Goal: Ask a question

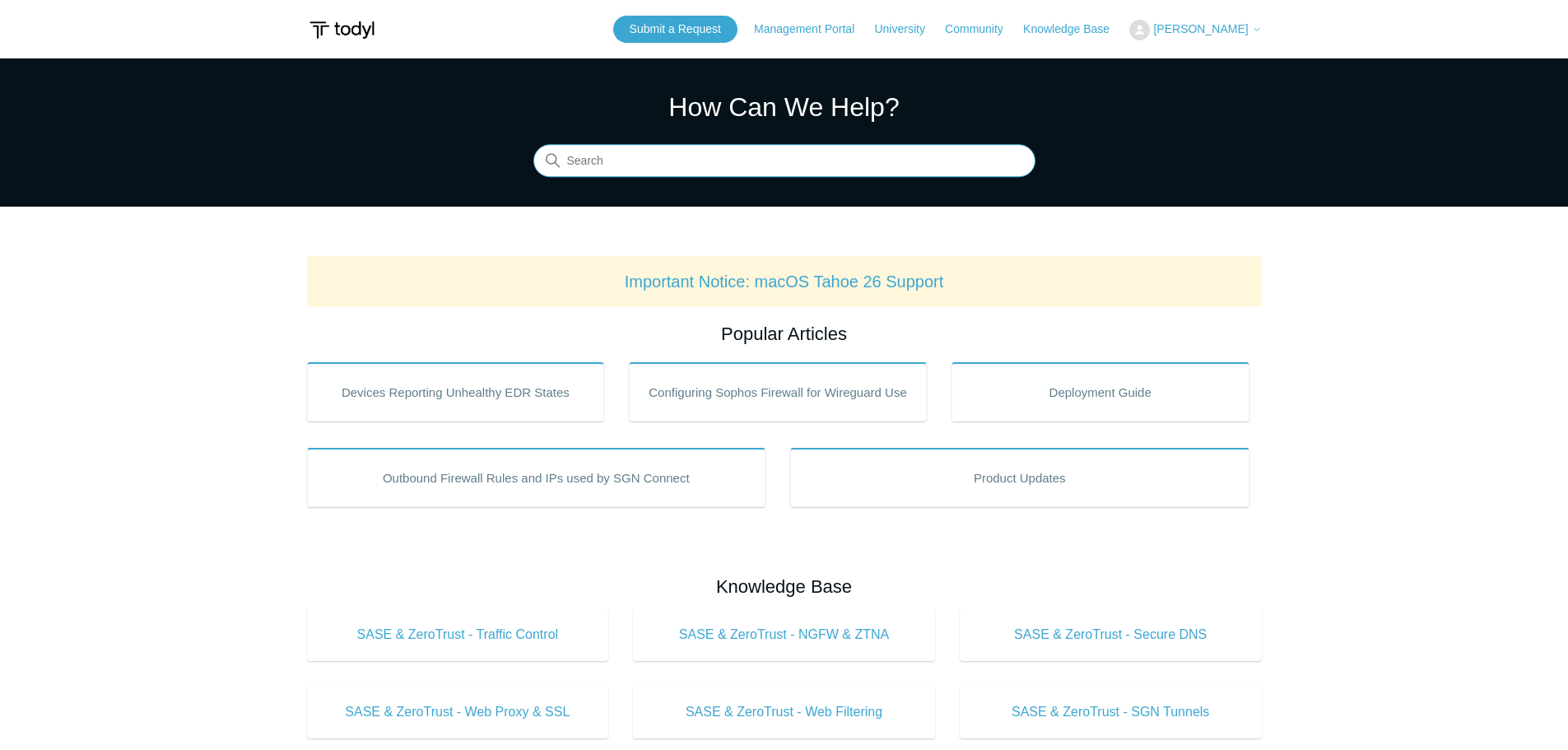
click at [726, 160] on input "Search" at bounding box center [784, 161] width 502 height 33
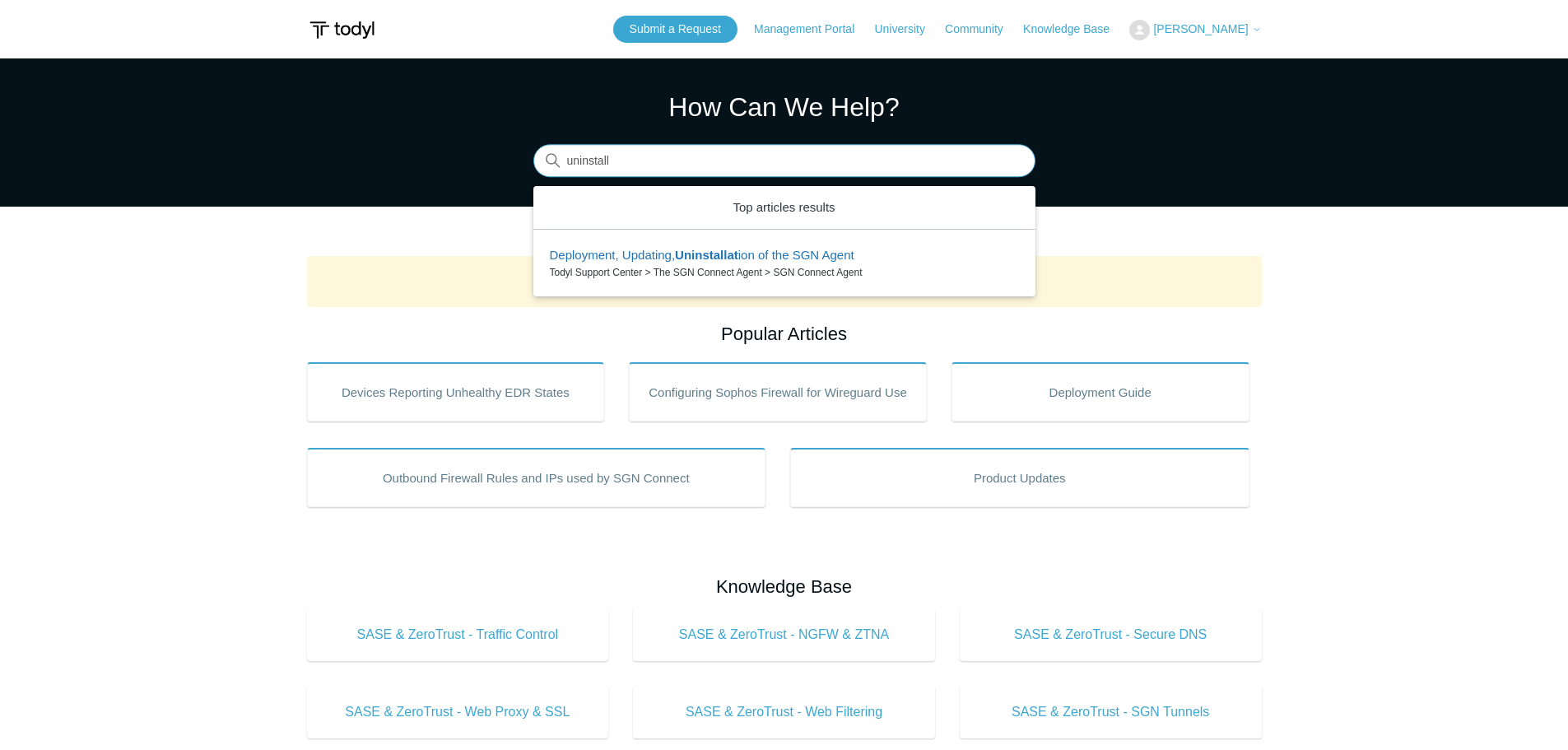
type input "uninstall"
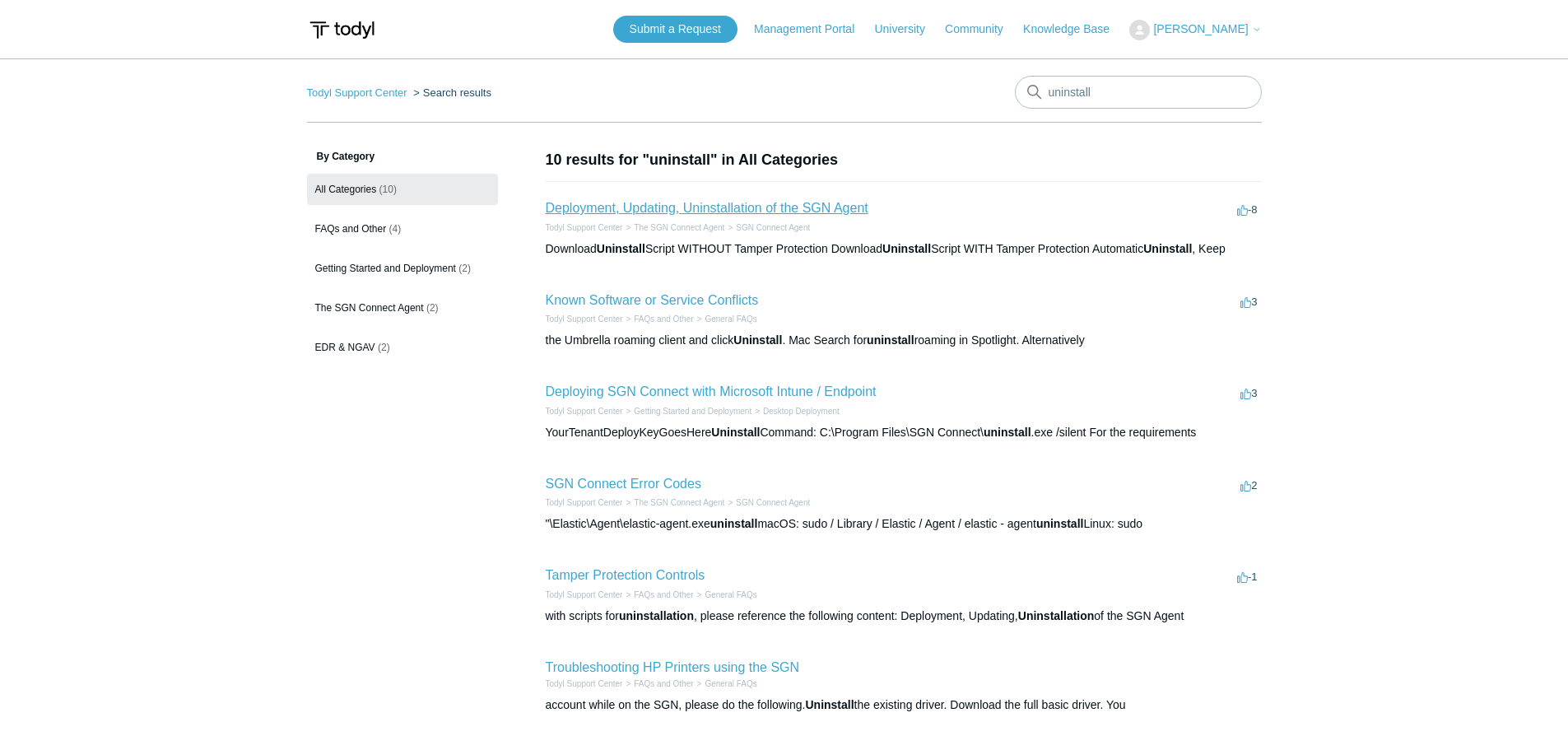
click at [772, 203] on link "Deployment, Updating, Uninstallation of the SGN Agent" at bounding box center [706, 207] width 323 height 14
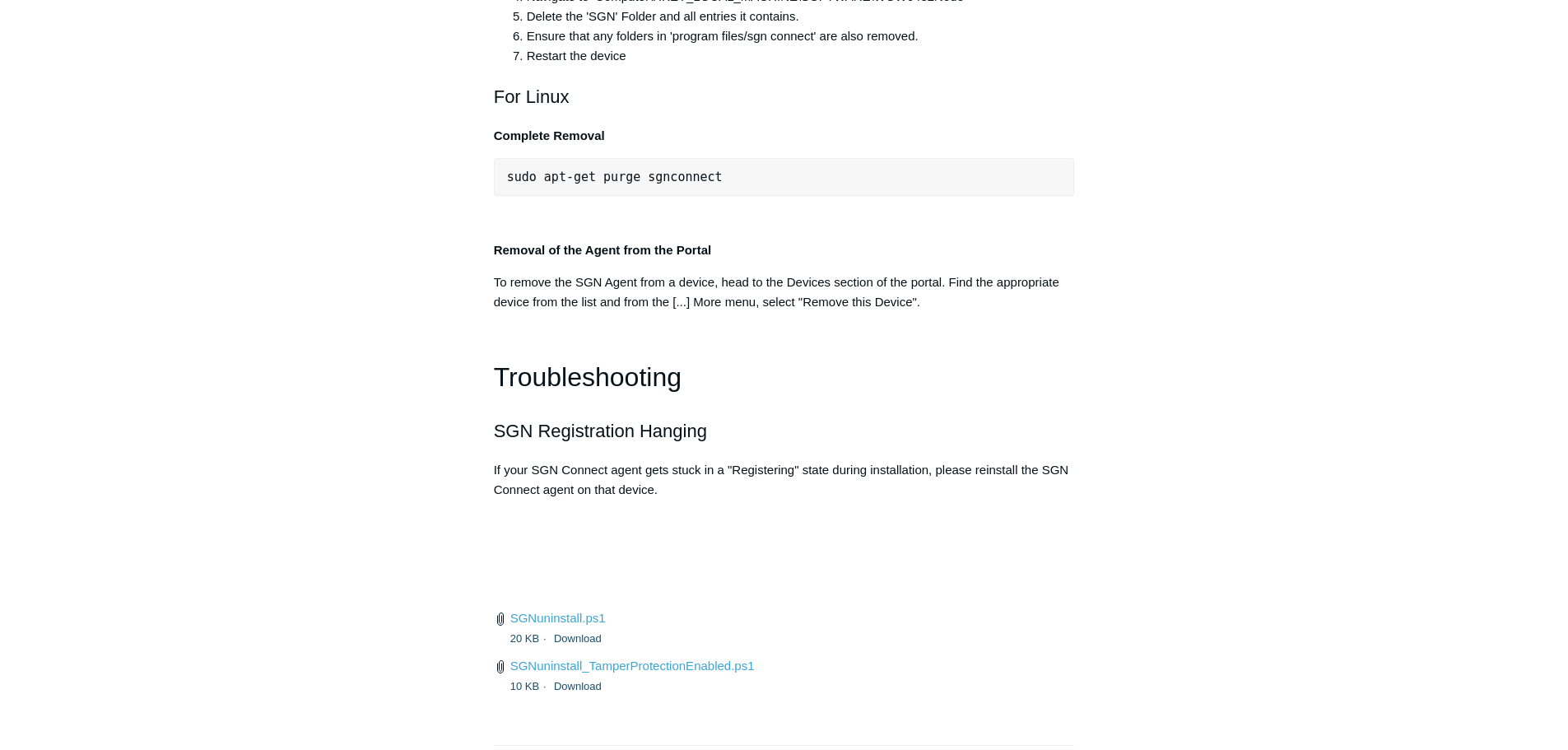
scroll to position [3292, 0]
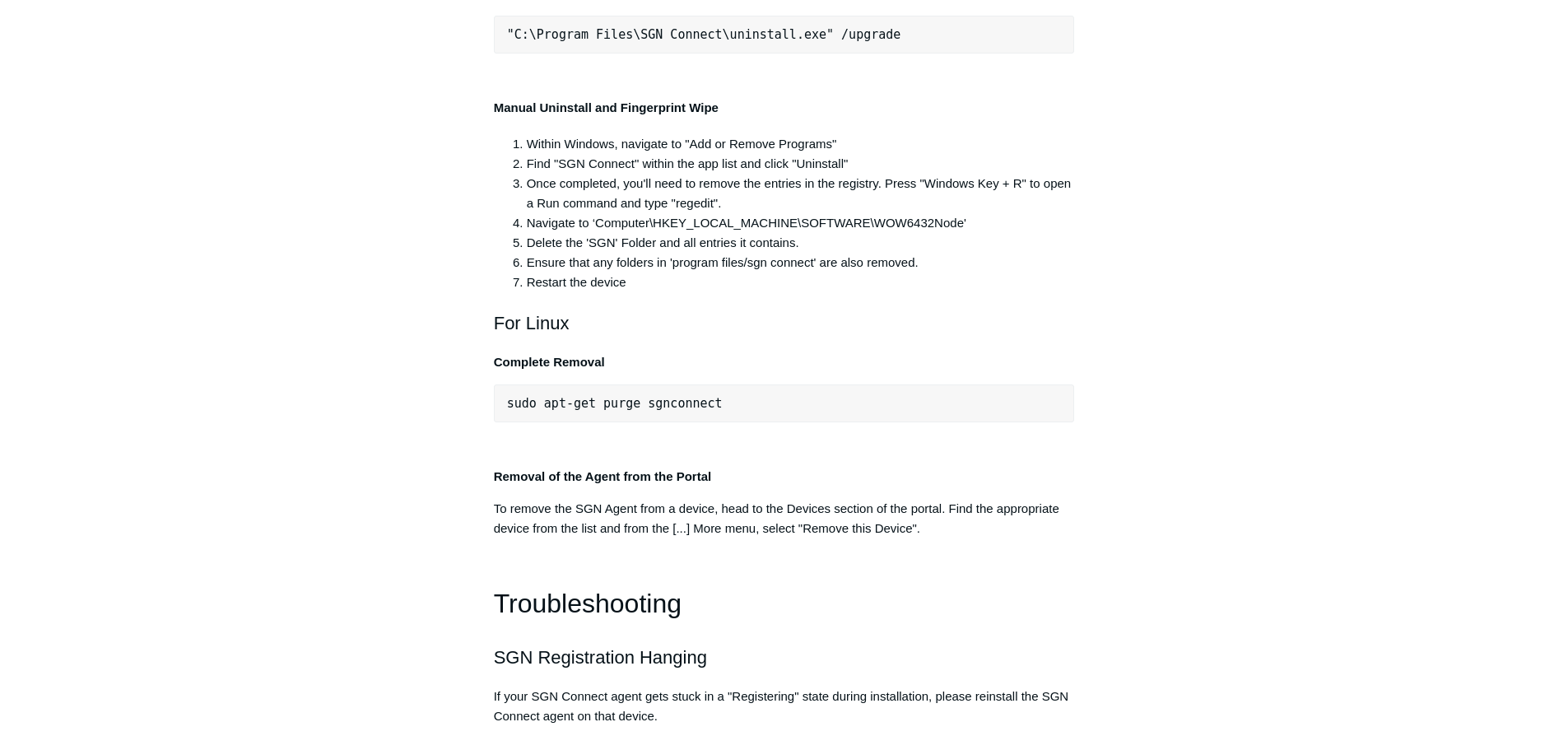
drag, startPoint x: 512, startPoint y: 256, endPoint x: 806, endPoint y: 254, distance: 294.0
copy span ""C:\Program Files\SGN Connect\uninstall.exe""
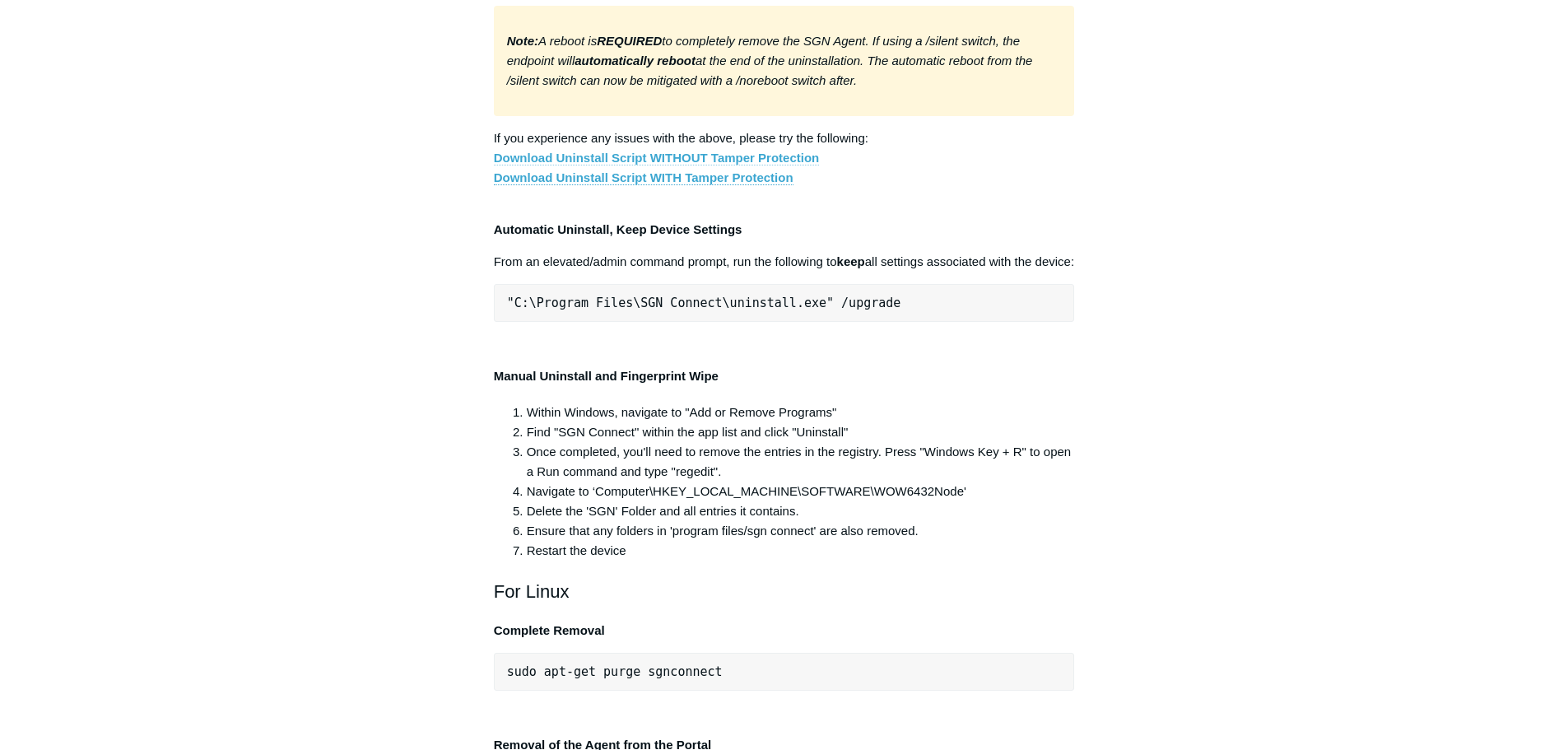
scroll to position [3313, 0]
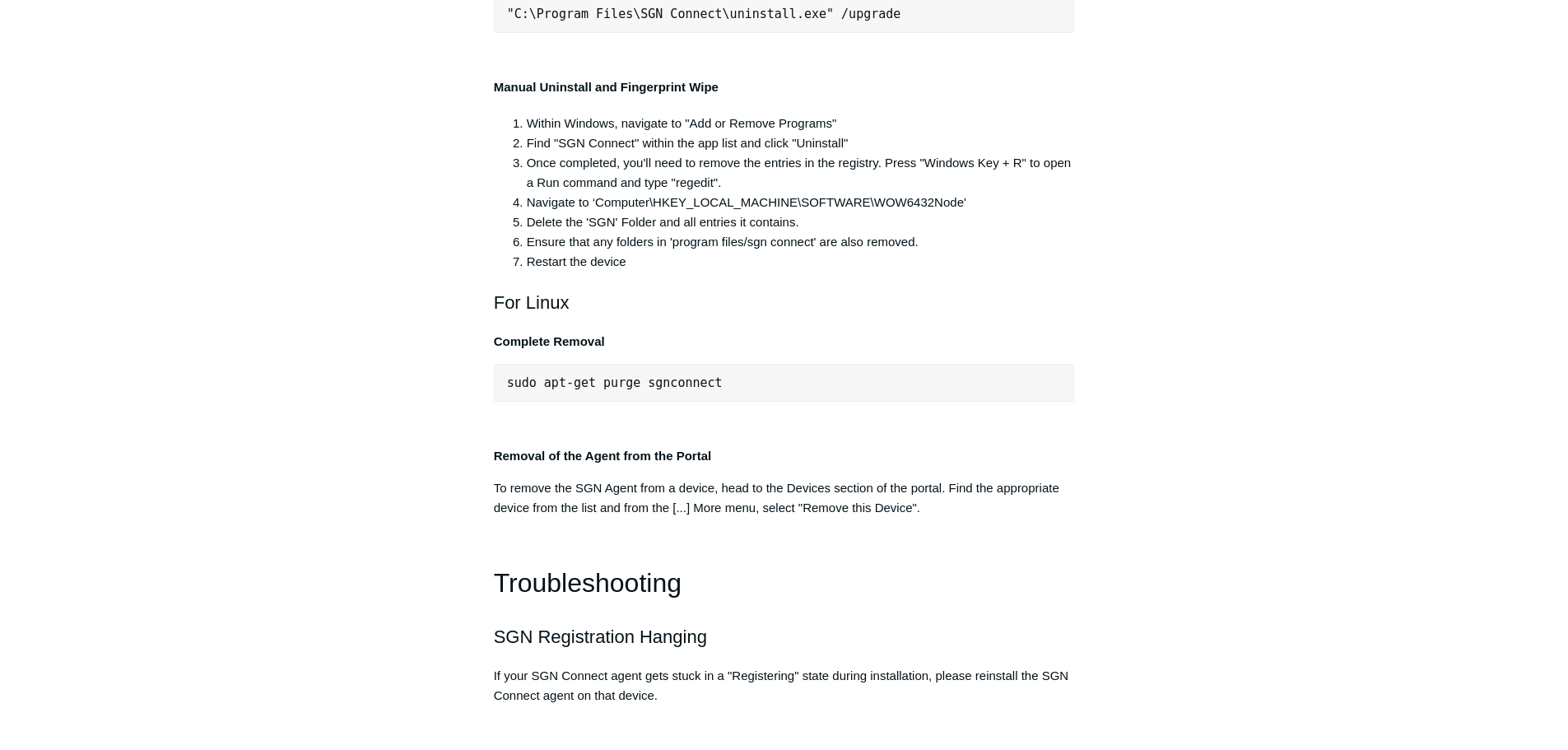
copy span ""C:\Program Files\SGN Connect\uninstall.exe""
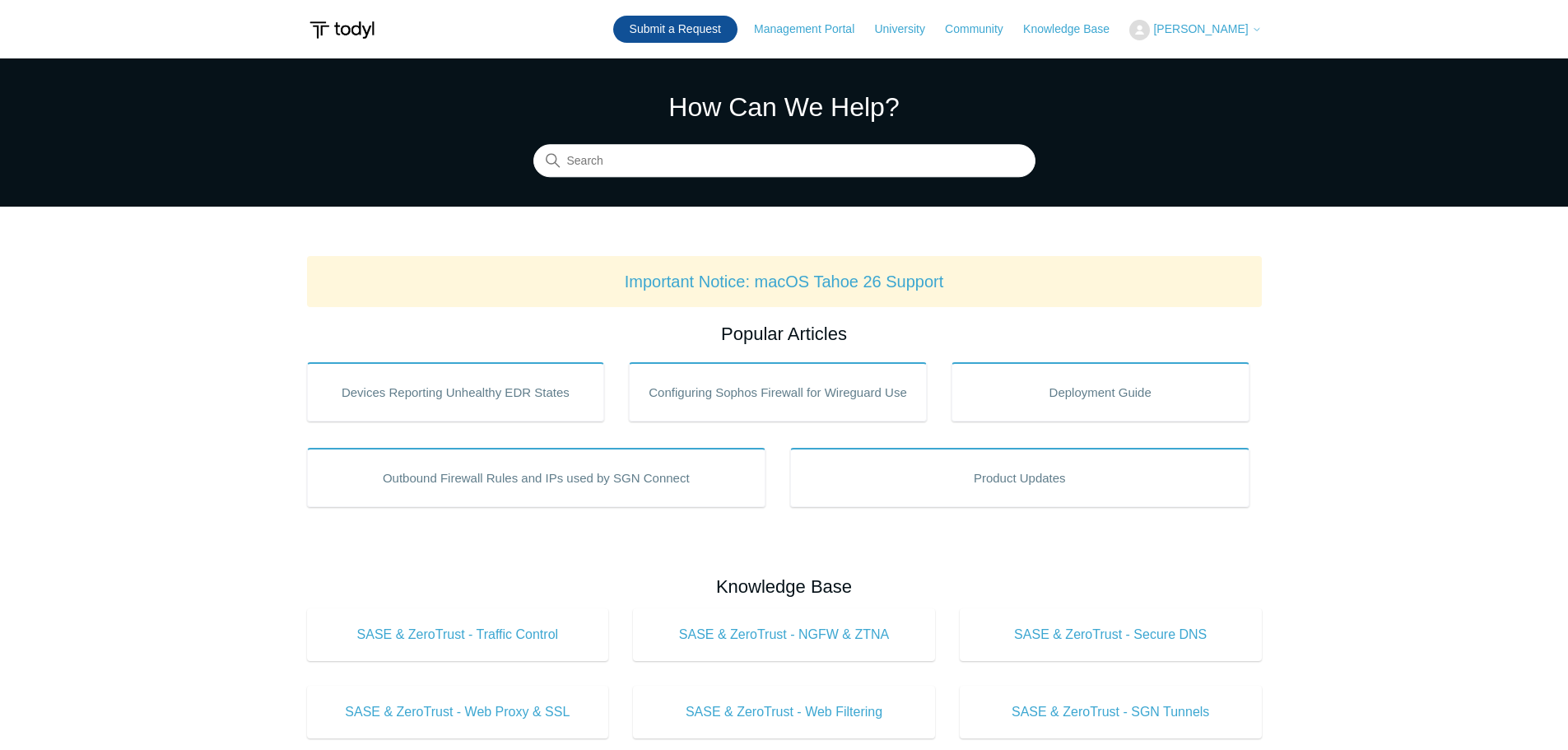
click at [707, 37] on link "Submit a Request" at bounding box center [675, 29] width 124 height 27
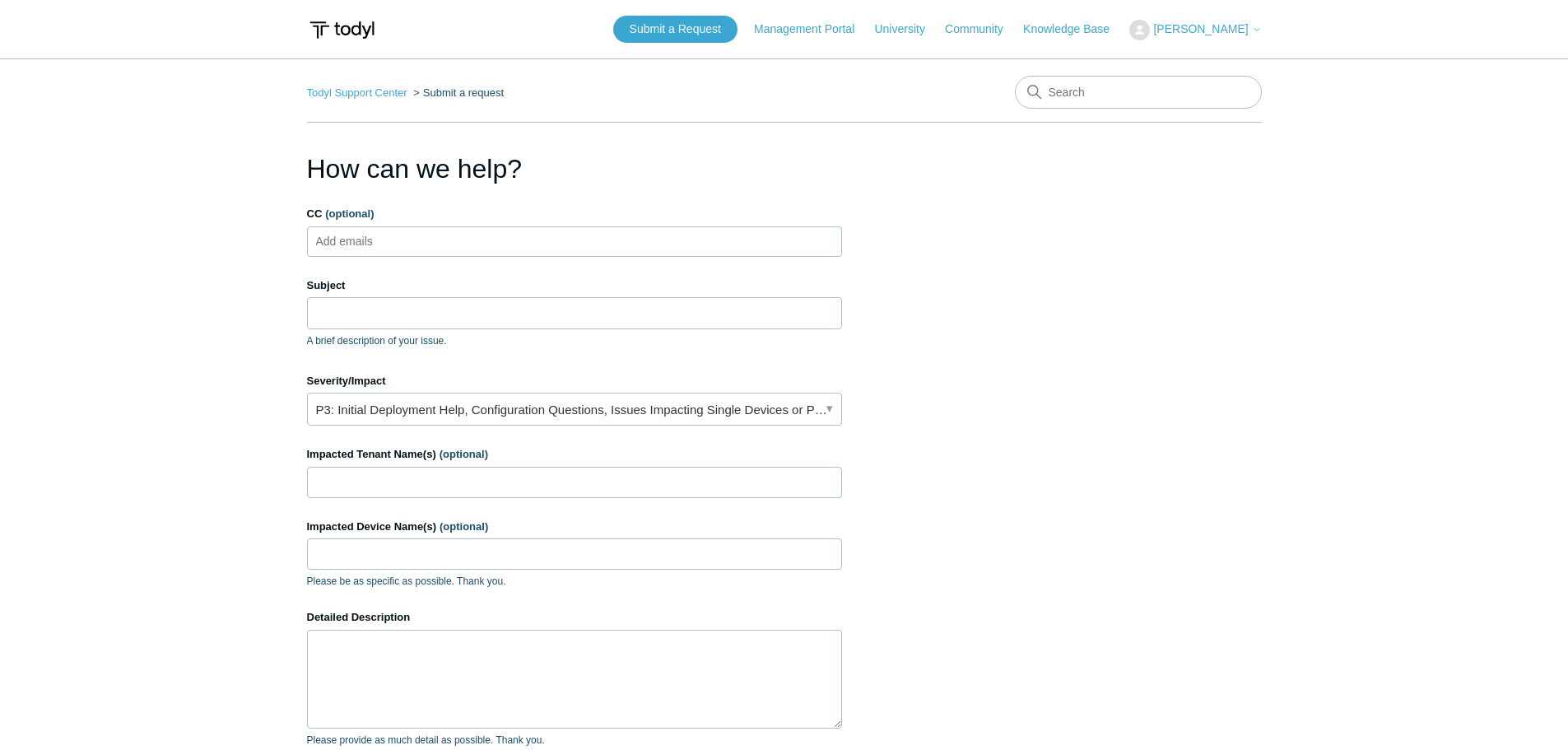
click at [527, 242] on ul "Add emails" at bounding box center [575, 241] width 535 height 30
type input "techs@systemverse.com"
click at [483, 327] on input "Subject" at bounding box center [575, 313] width 535 height 31
click at [229, 286] on main "Todyl Support Center Submit a request How can we help? CC (optional) techs@syst…" at bounding box center [784, 483] width 1568 height 849
click at [505, 318] on input "Subject" at bounding box center [575, 313] width 535 height 31
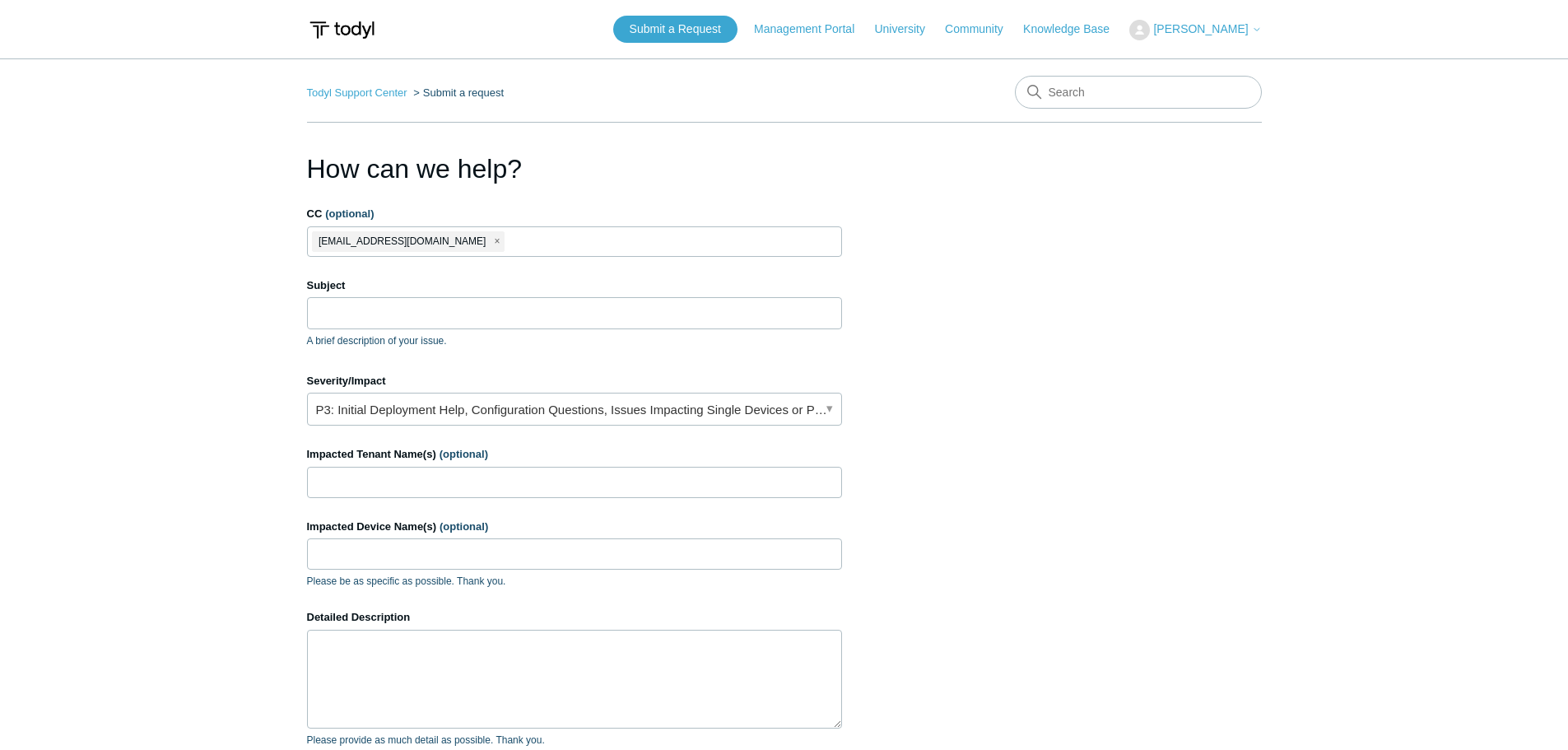
click at [920, 351] on section "How can we help? CC (optional) techs@systemverse.com Subject A brief descriptio…" at bounding box center [784, 528] width 955 height 758
click at [462, 300] on input "Subject" at bounding box center [575, 313] width 535 height 31
click at [519, 313] on input "Subject" at bounding box center [575, 313] width 535 height 31
click at [432, 318] on input "Subject" at bounding box center [575, 313] width 535 height 31
type input "SGN no longer available for device"
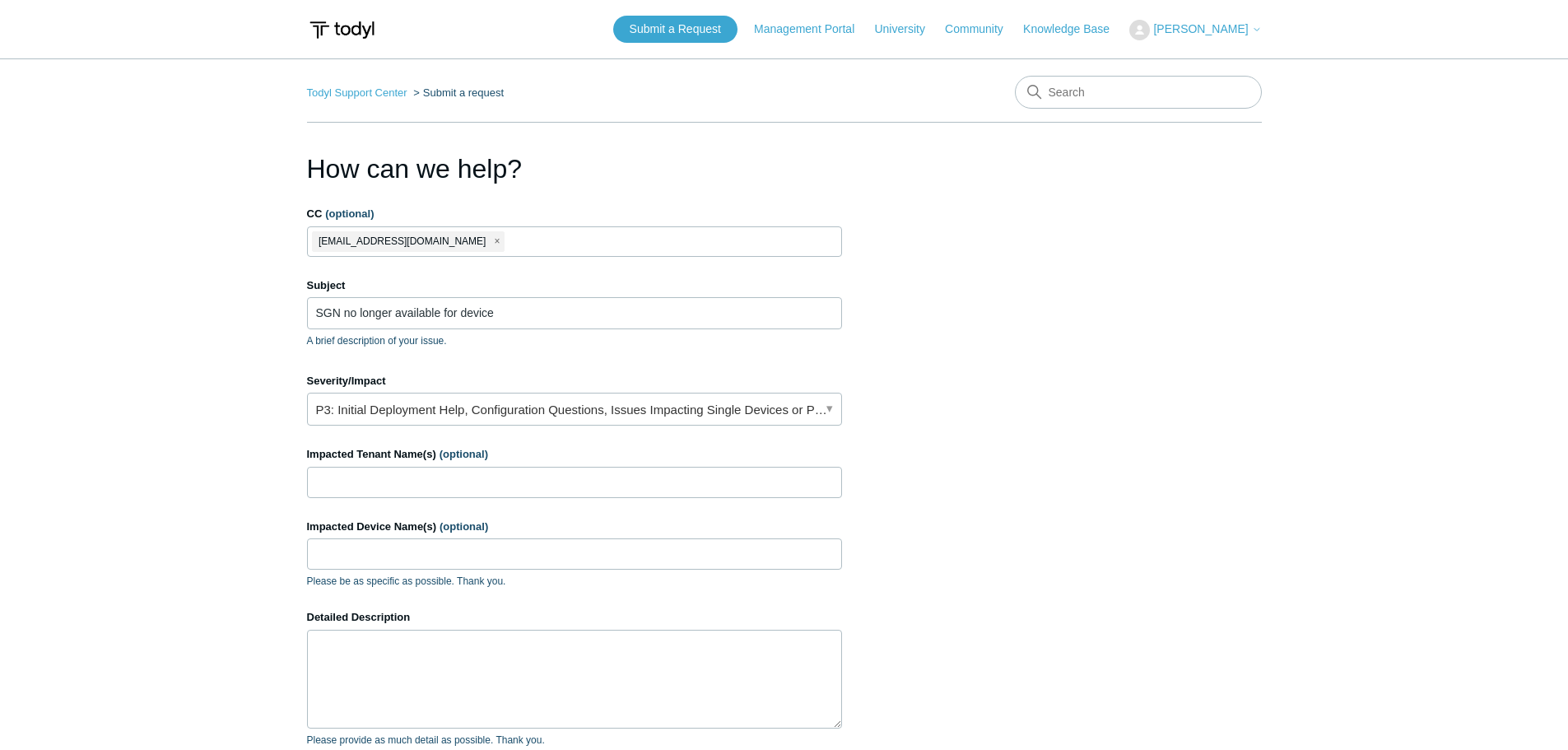
click at [733, 406] on form "CC (optional) techs@systemverse.com Subject SGN no longer available for device …" at bounding box center [575, 546] width 535 height 680
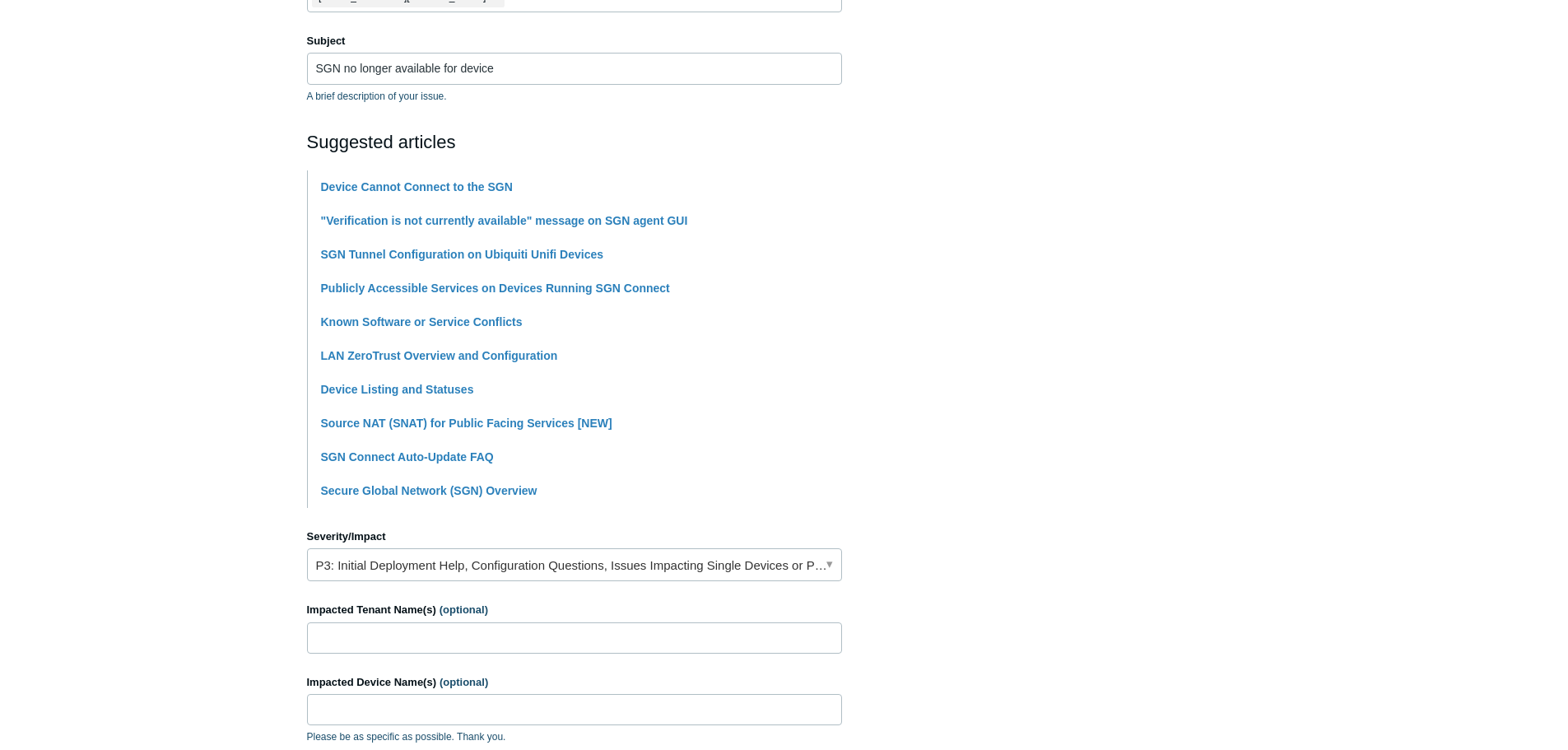
scroll to position [247, 0]
click at [762, 548] on link "P3: Initial Deployment Help, Configuration Questions, Issues Impacting Single D…" at bounding box center [575, 562] width 535 height 33
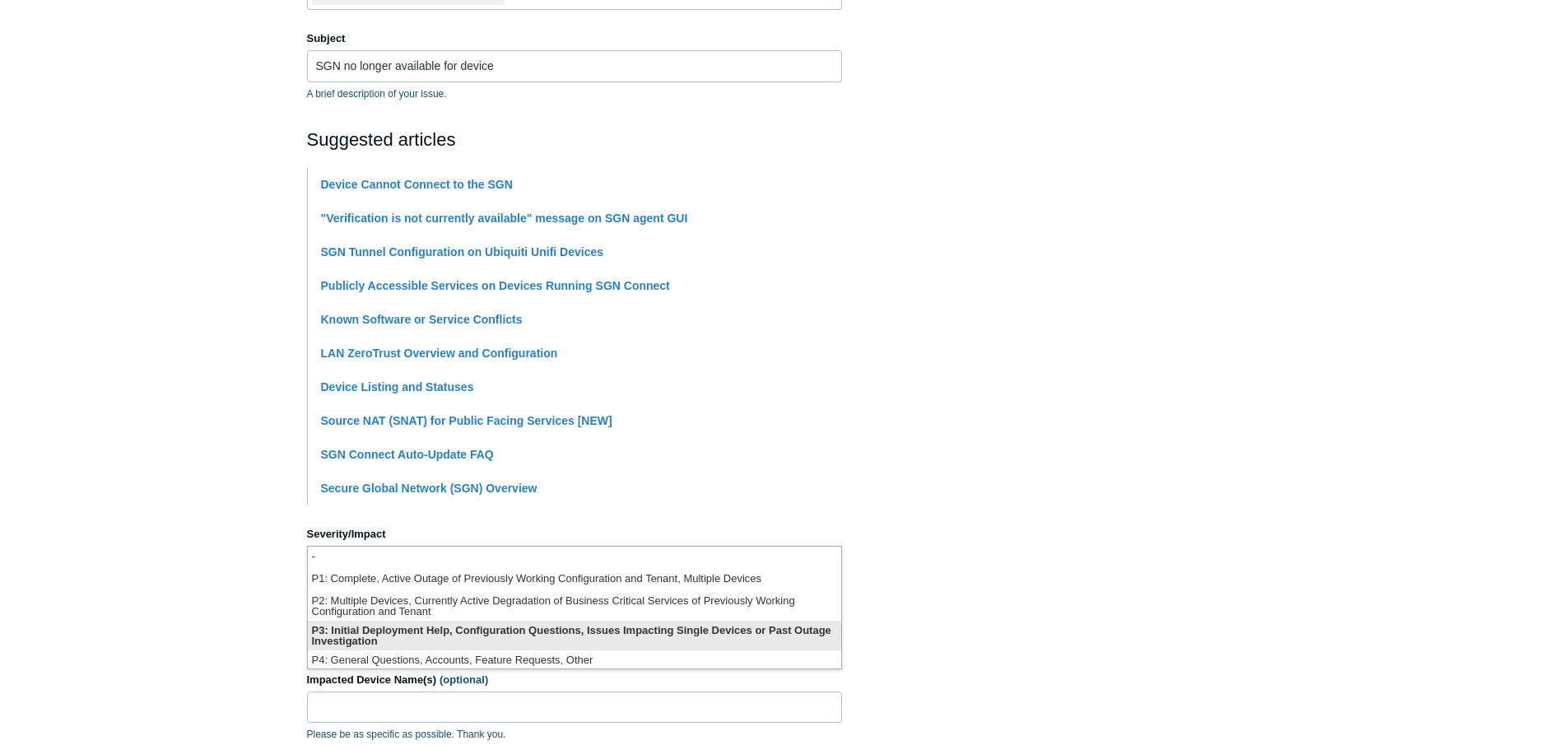
click at [617, 634] on li "P3: Initial Deployment Help, Configuration Questions, Issues Impacting Single D…" at bounding box center [575, 635] width 533 height 30
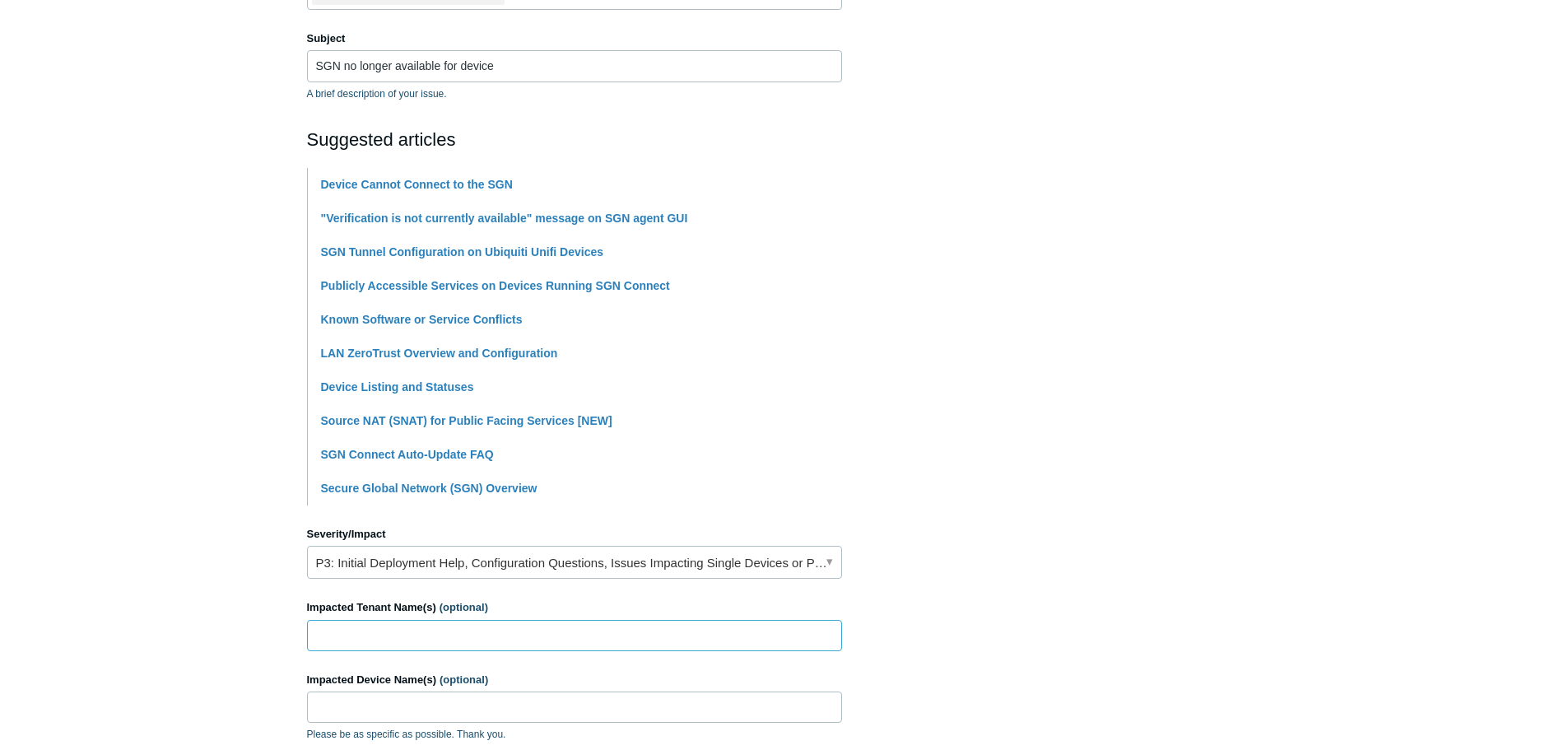
click at [612, 636] on input "Impacted Tenant Name(s) (optional)" at bounding box center [575, 636] width 535 height 31
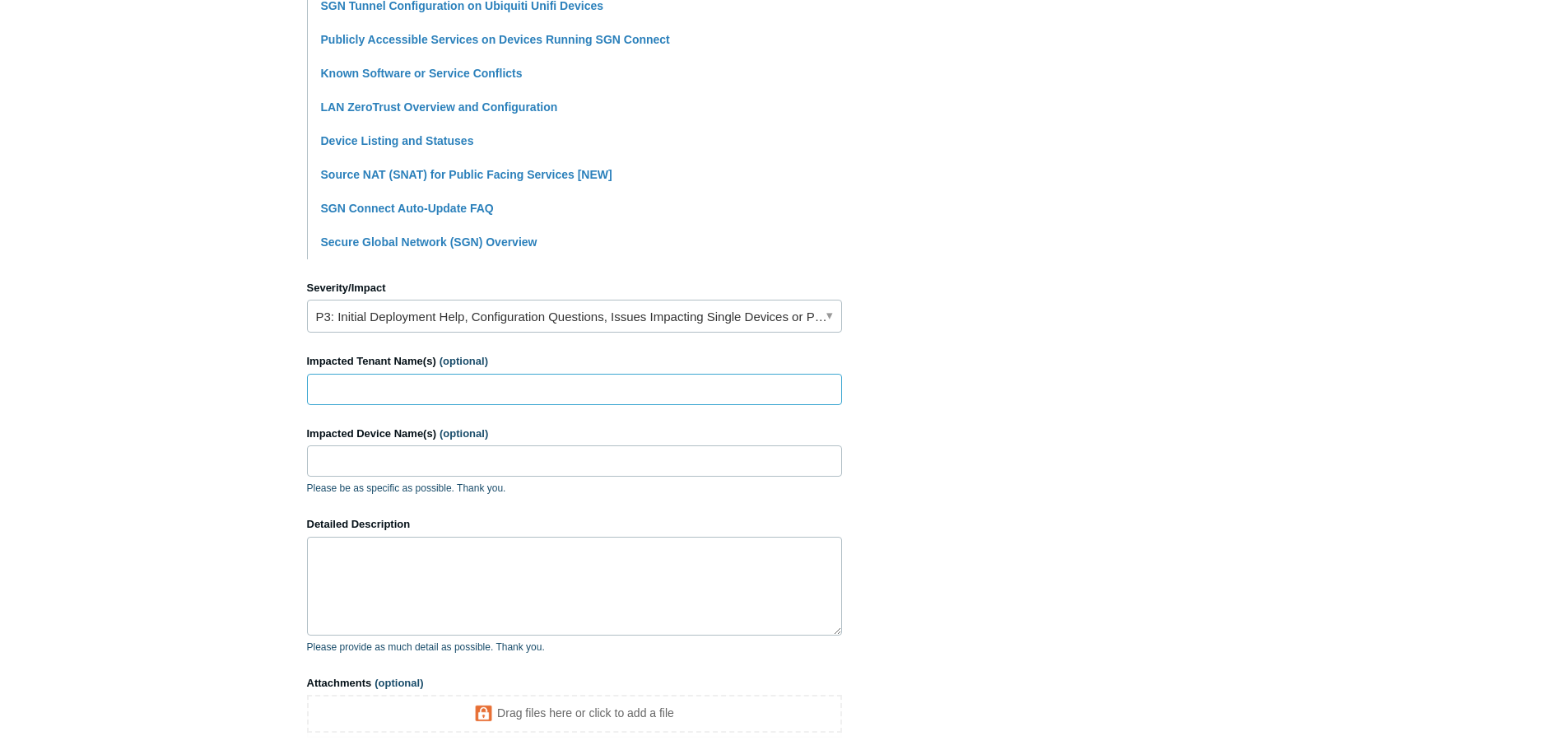
scroll to position [494, 0]
type input "Kruze Consulting"
click at [527, 456] on input "Impacted Device Name(s) (optional)" at bounding box center [575, 460] width 535 height 31
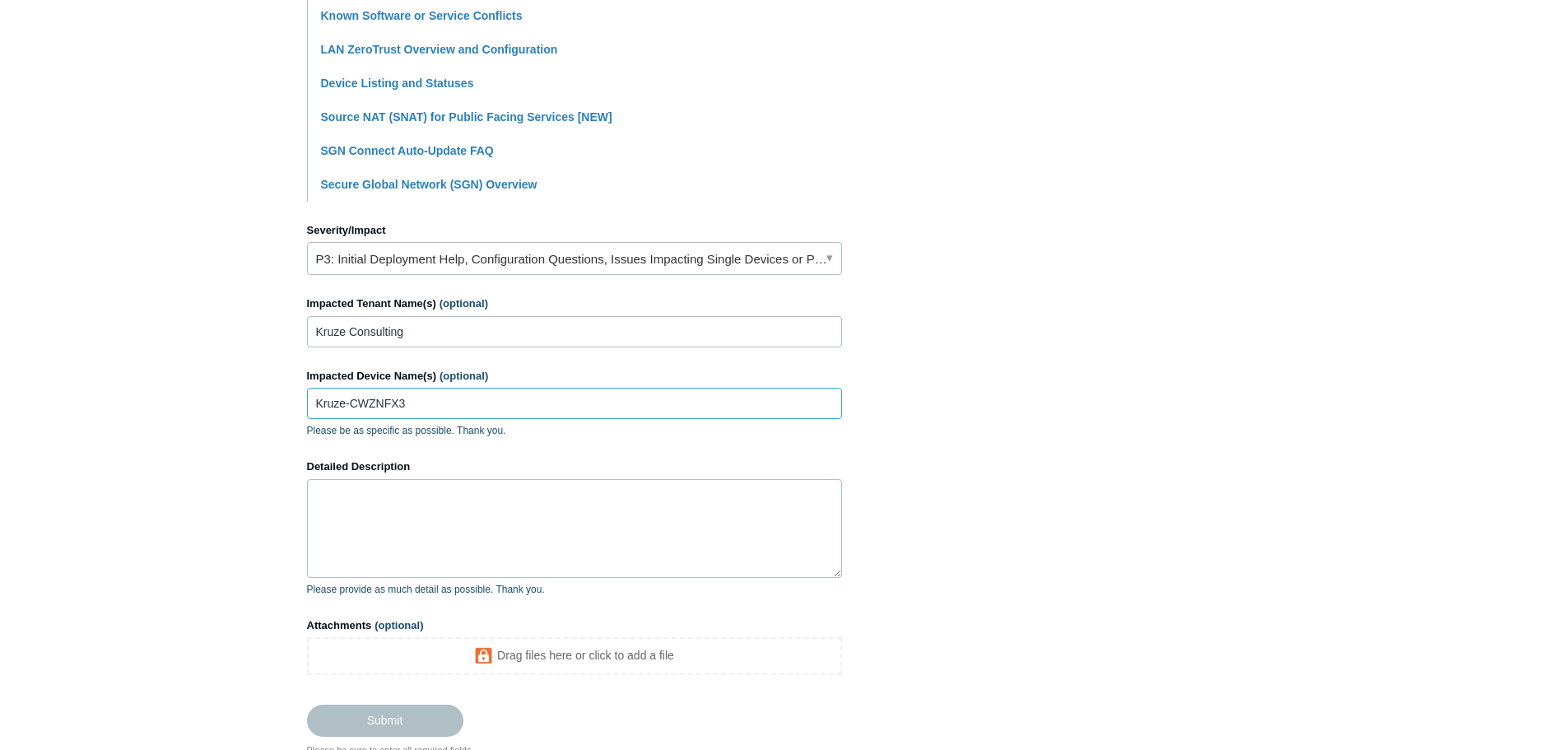
scroll to position [658, 0]
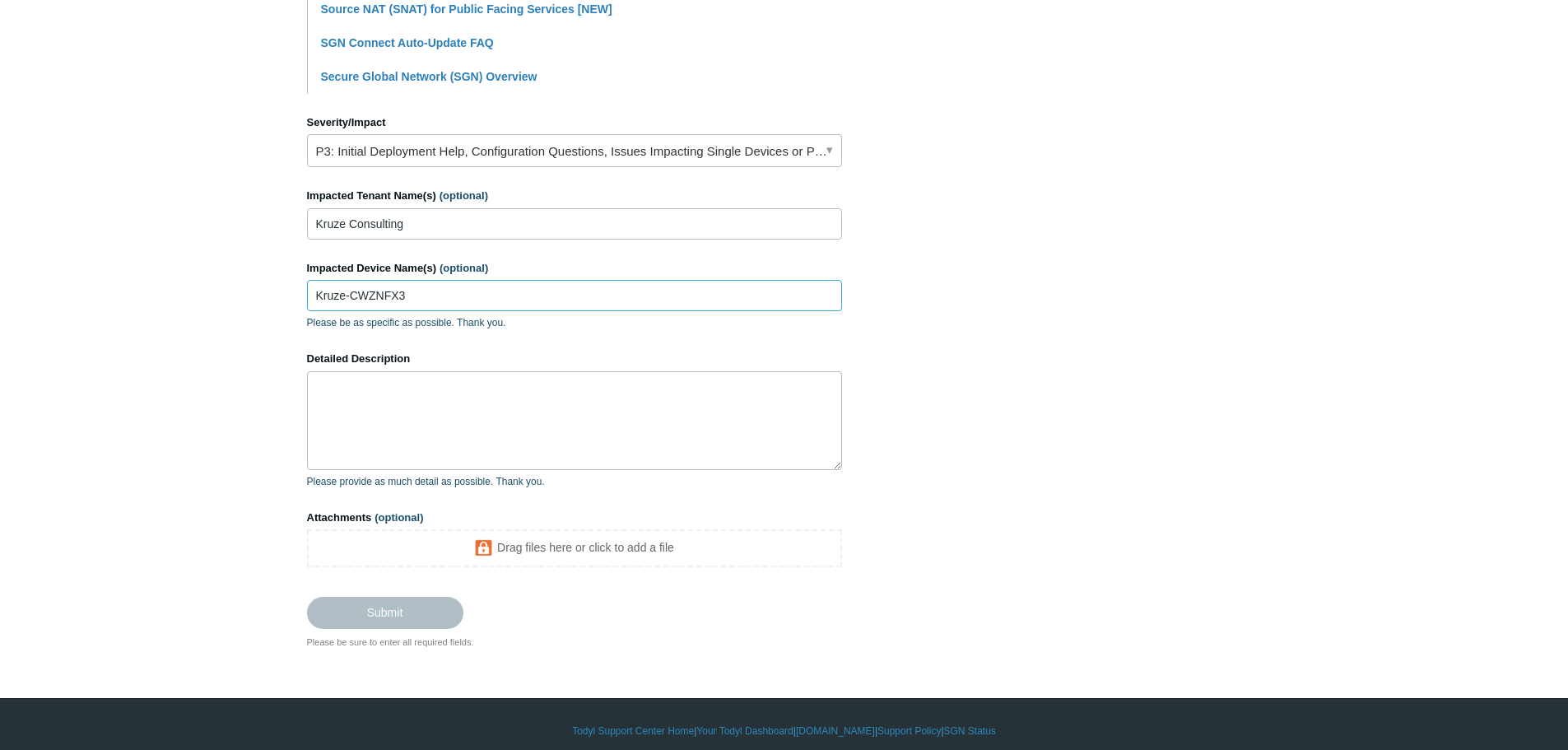
type input "Kruze-CWZNFX3"
click at [502, 412] on textarea "Detailed Description" at bounding box center [575, 421] width 535 height 99
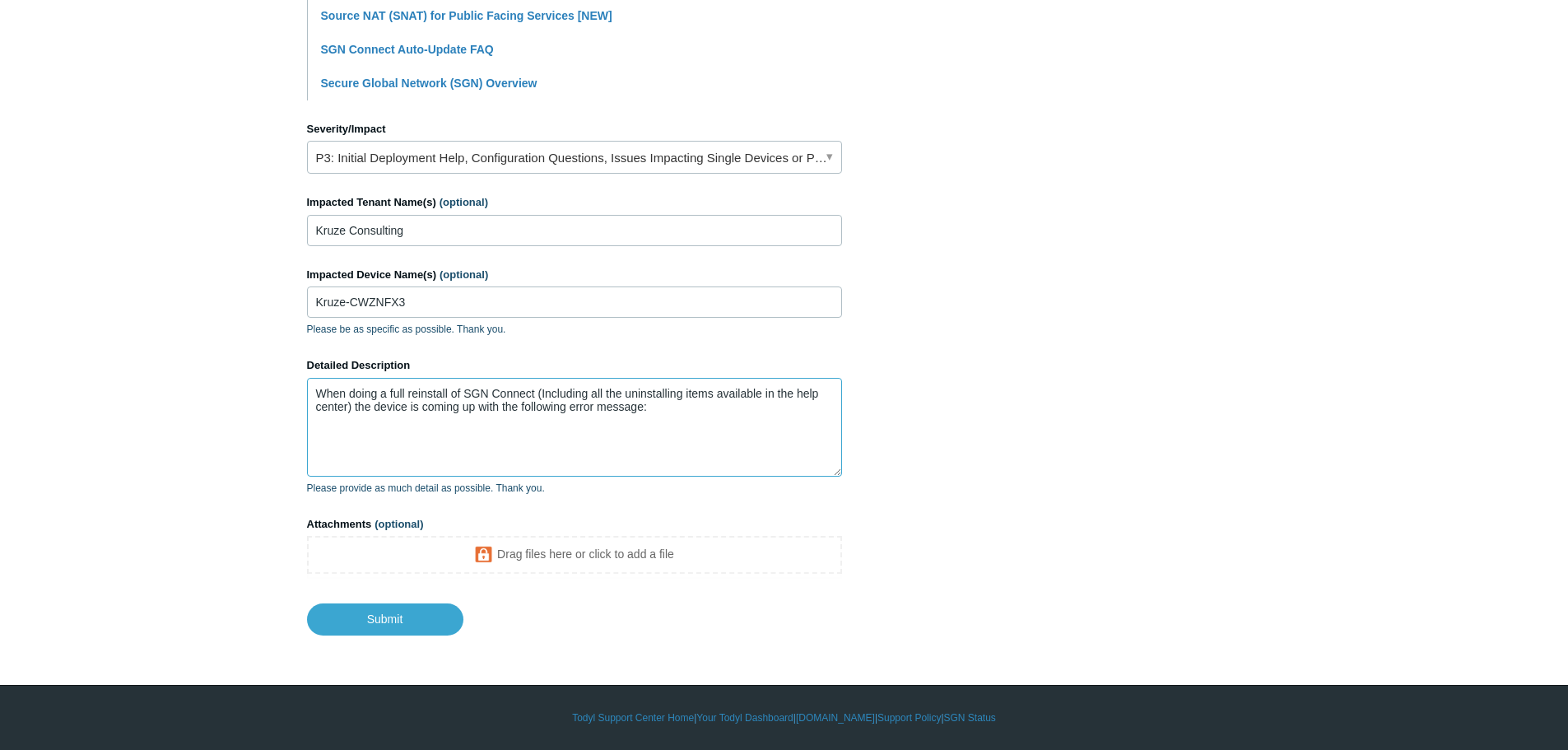
click at [510, 440] on textarea "When doing a full reinstall of SGN Connect (Including all the uninstalling item…" at bounding box center [575, 427] width 535 height 99
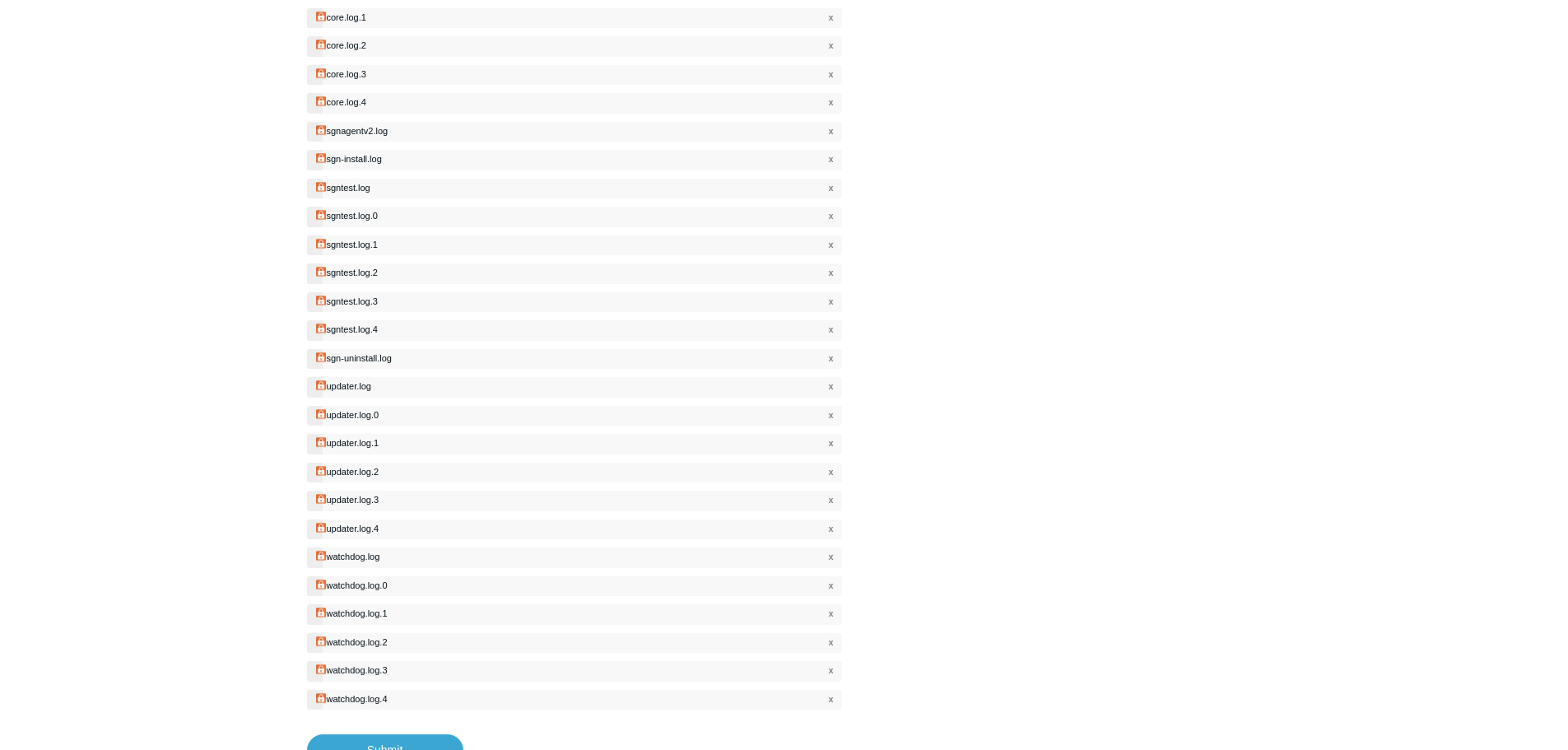
scroll to position [1731, 0]
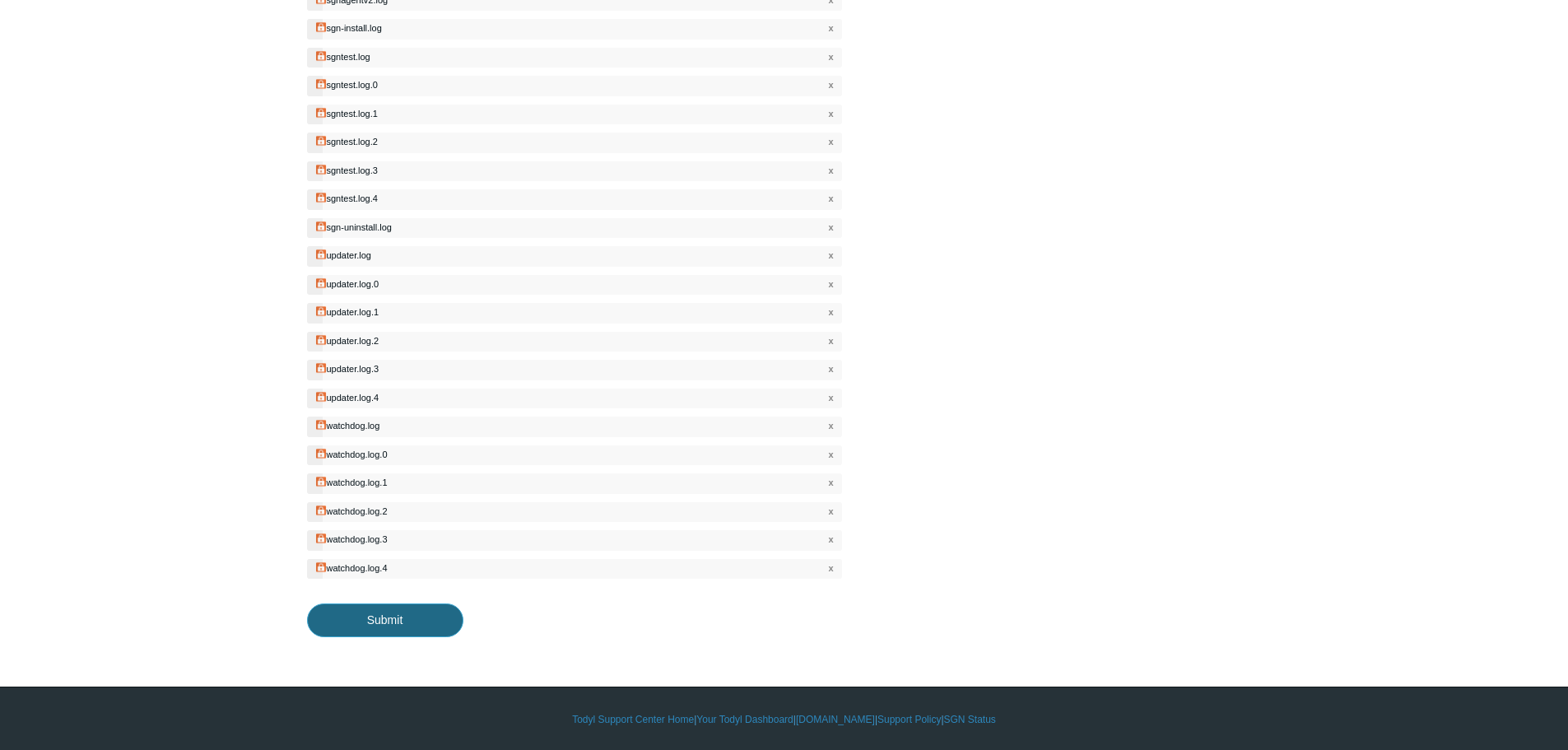
click at [396, 626] on input "Submit" at bounding box center [385, 620] width 156 height 33
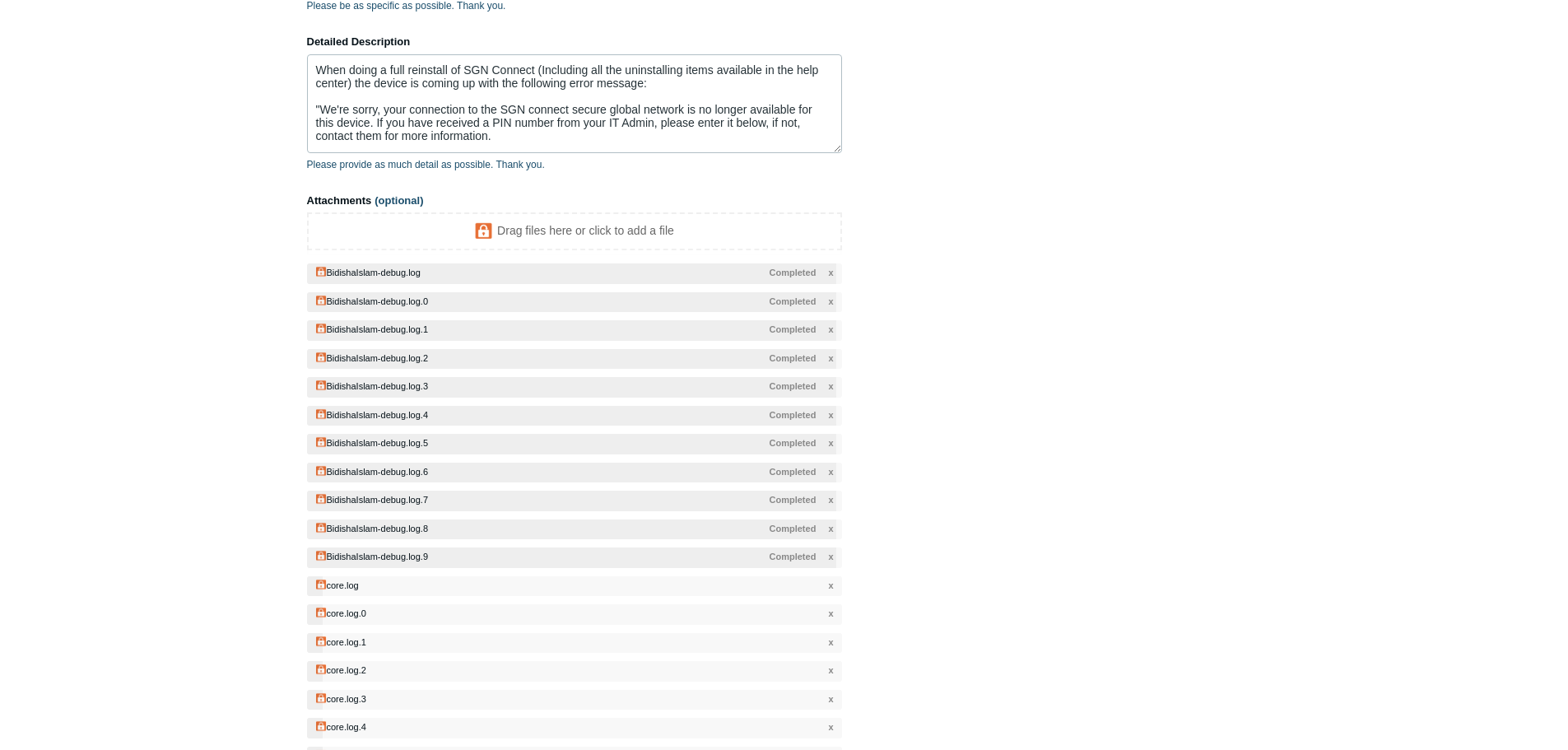
scroll to position [661, 0]
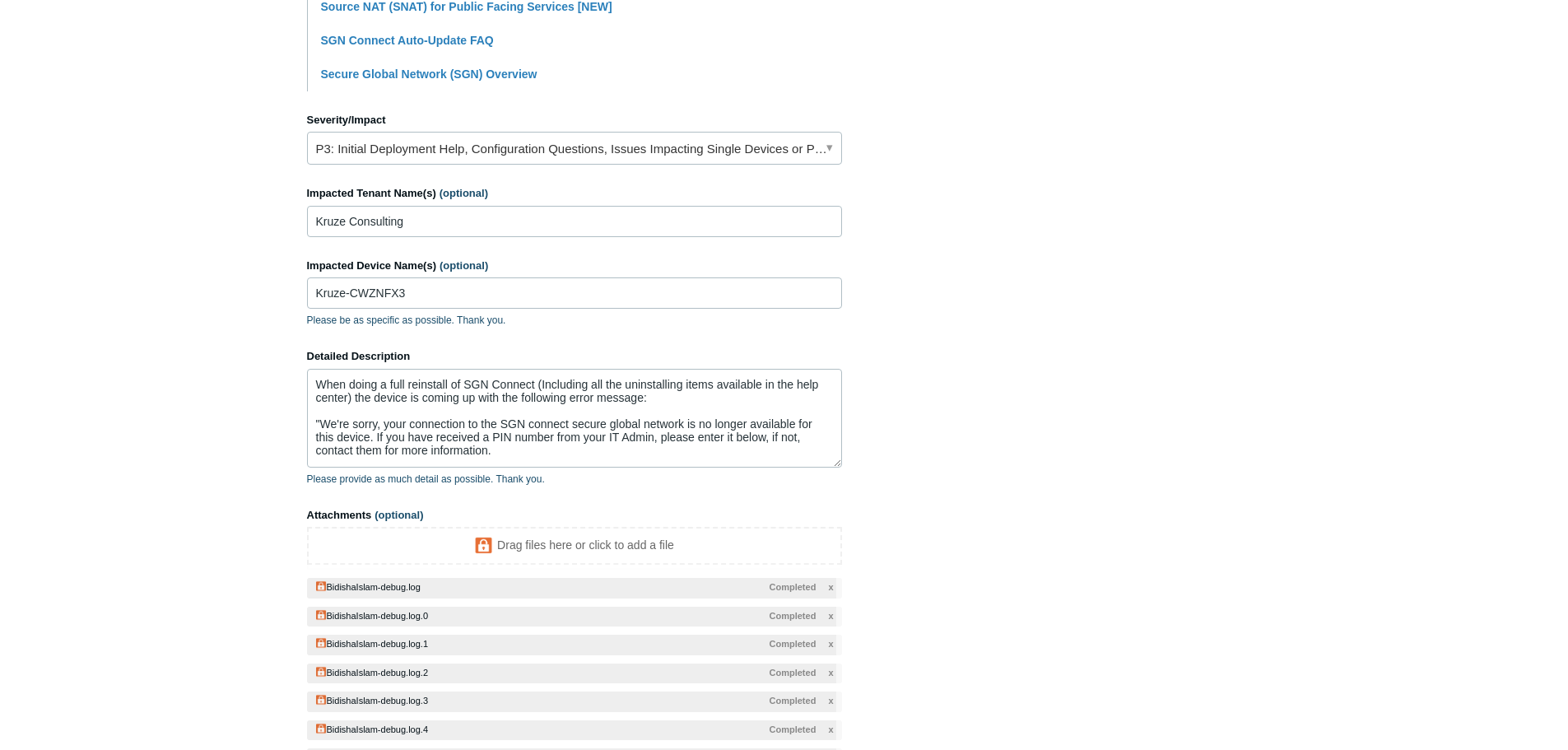
click at [1493, 144] on main "Todyl Support Center Submit a request How can we help? CC (optional) techs@syst…" at bounding box center [784, 551] width 1568 height 2308
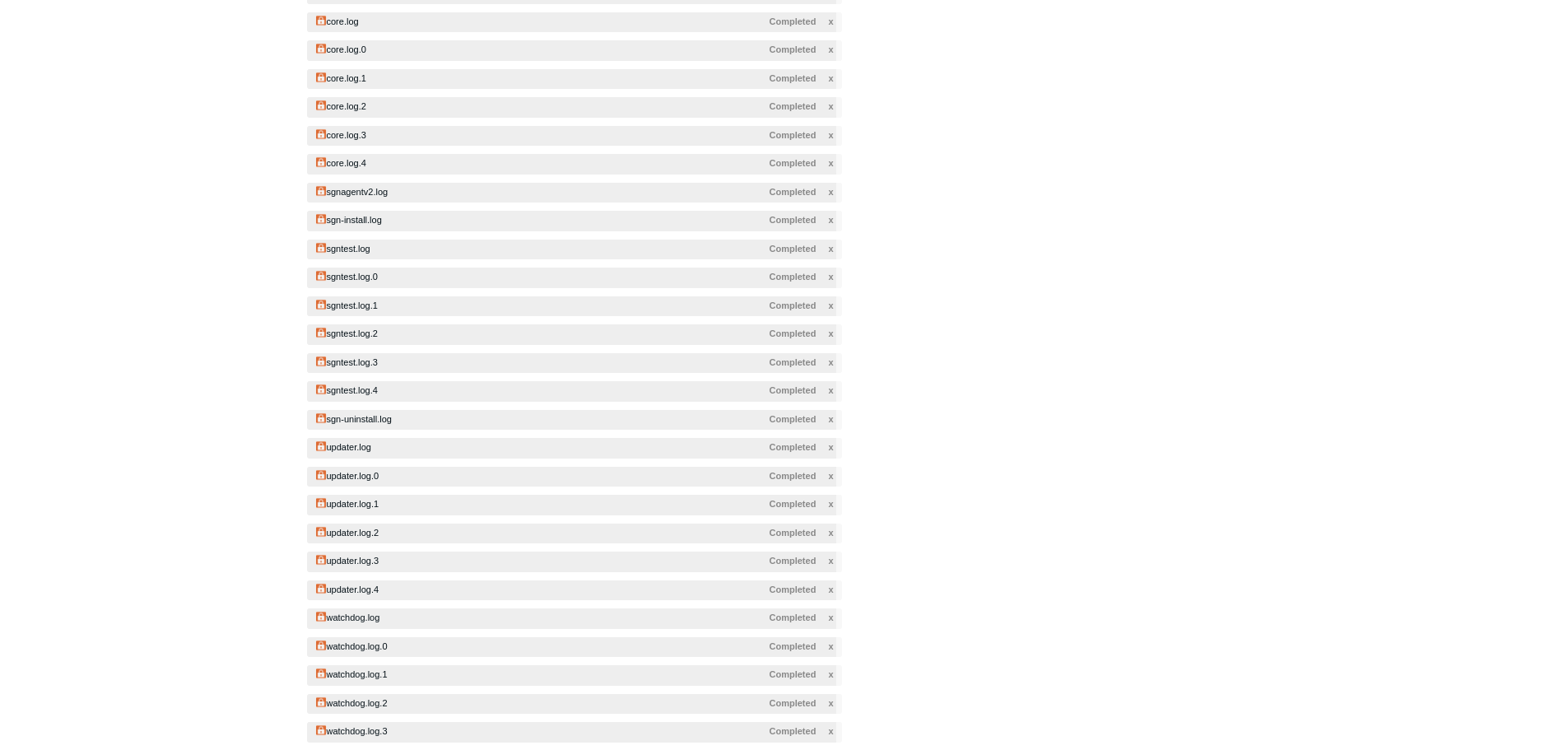
scroll to position [1731, 0]
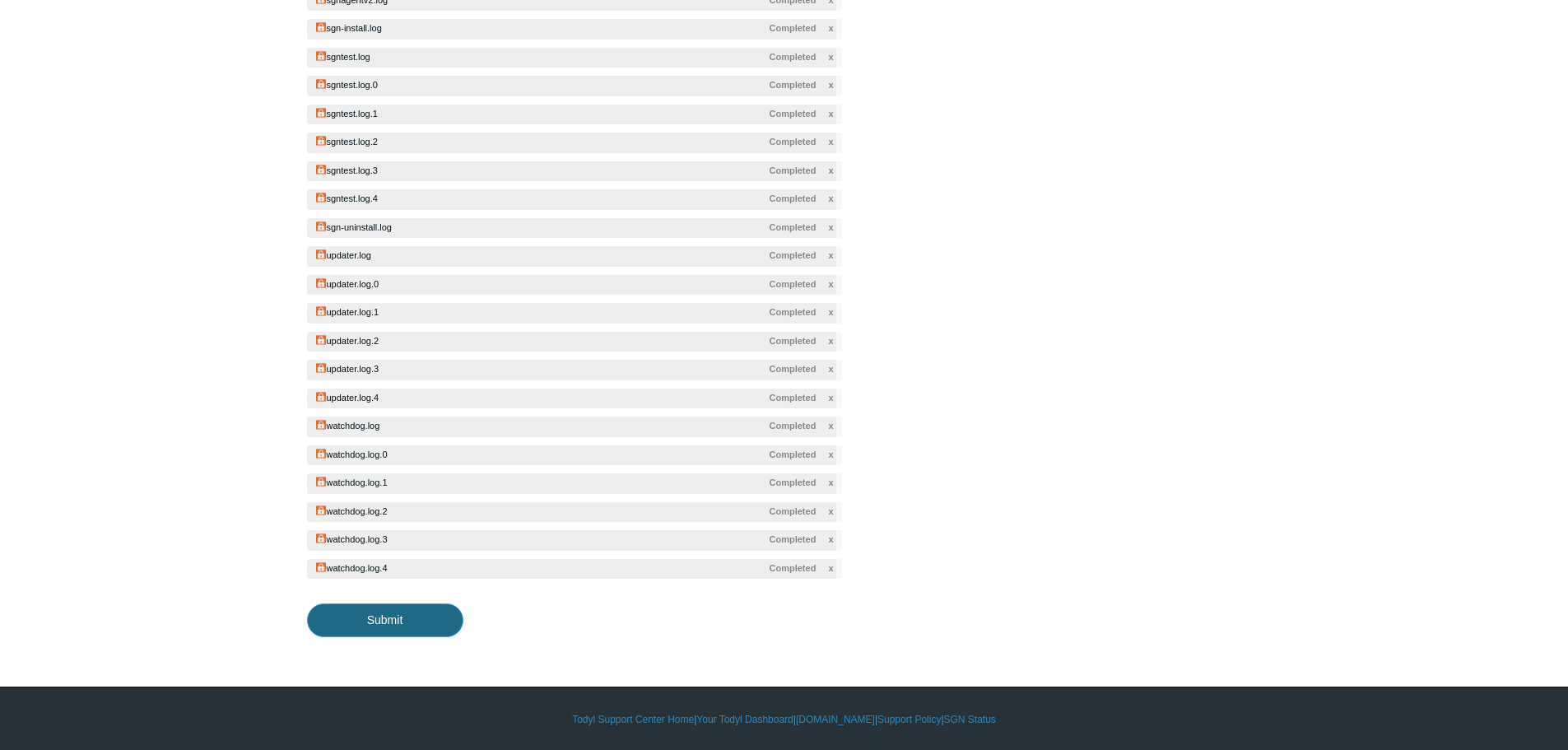
drag, startPoint x: 410, startPoint y: 630, endPoint x: 431, endPoint y: 629, distance: 21.0
click at [410, 629] on input "Submit" at bounding box center [385, 620] width 156 height 33
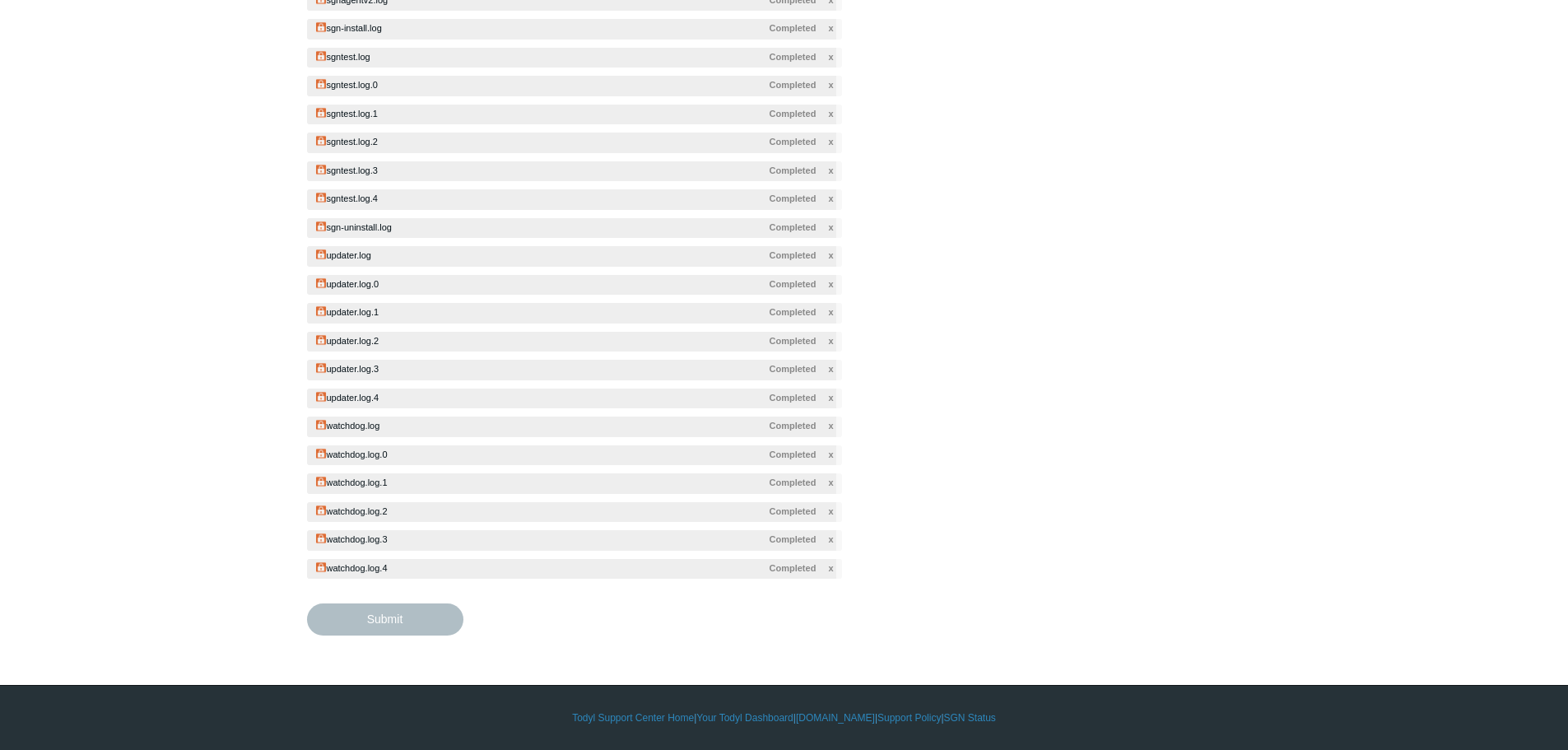
type textarea "When doing a full reinstall of SGN Connect (Including all the uninstalling item…"
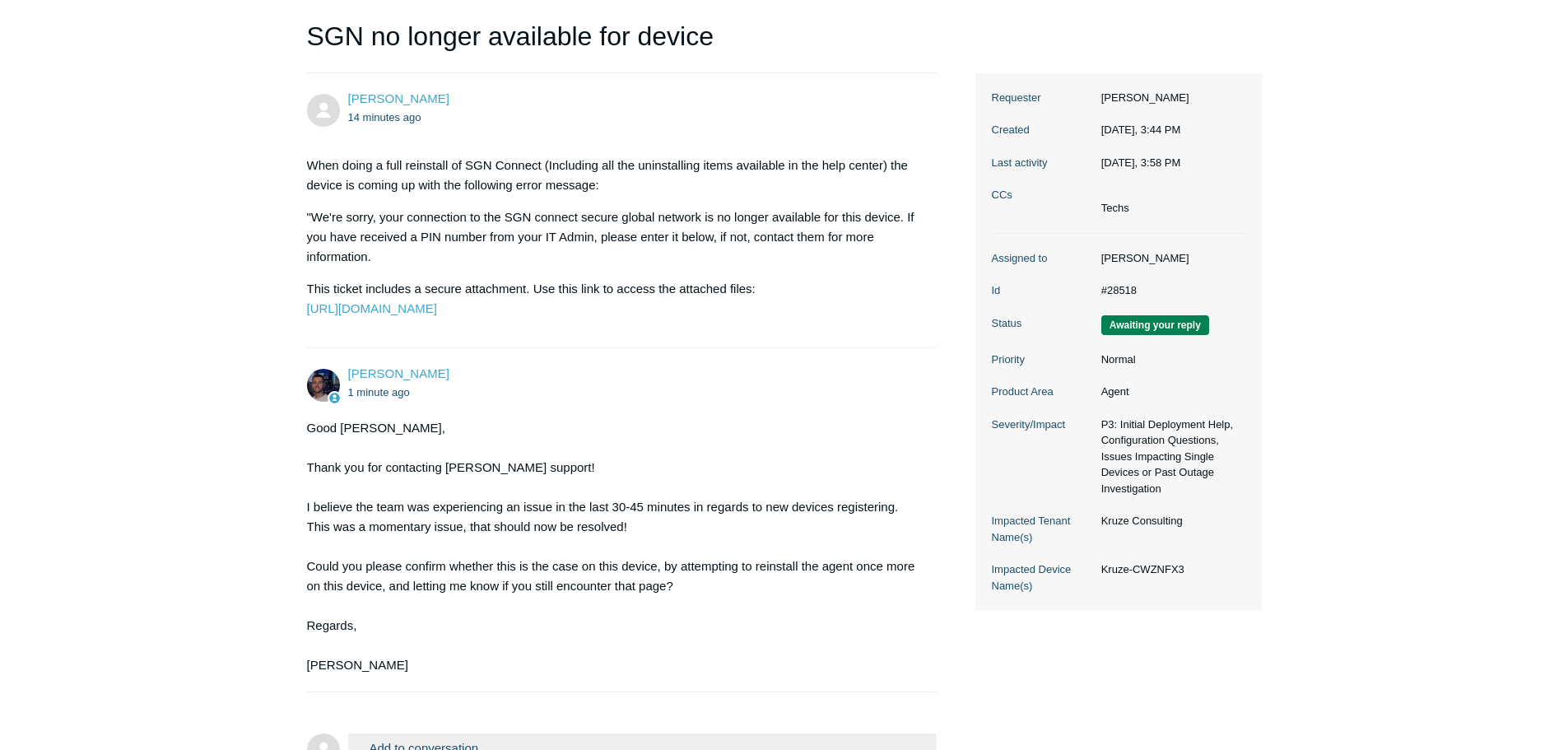
scroll to position [247, 0]
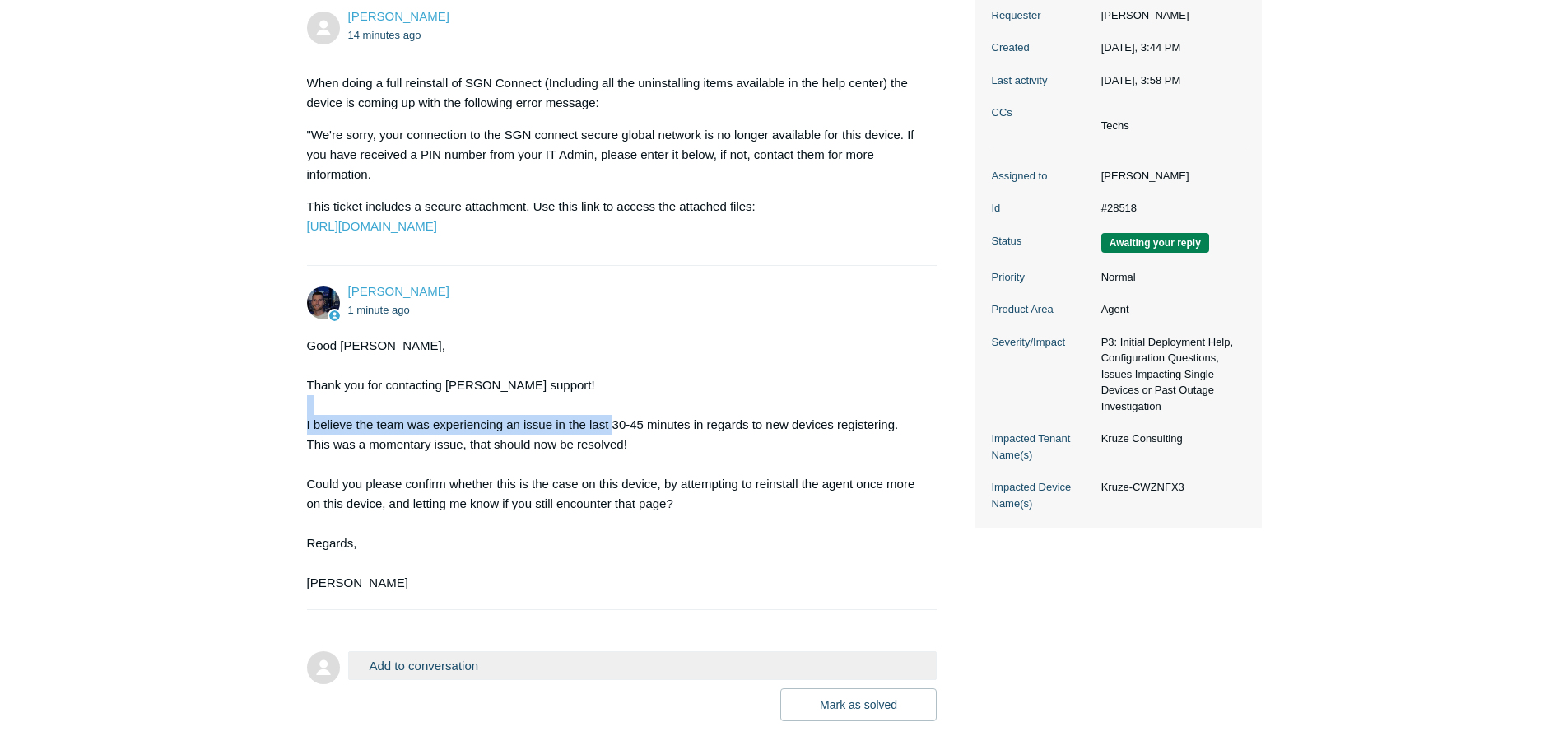
drag, startPoint x: 611, startPoint y: 464, endPoint x: 775, endPoint y: 453, distance: 164.4
click at [774, 453] on div "Good [PERSON_NAME], Thank you for contacting [PERSON_NAME] support! I believe t…" at bounding box center [614, 464] width 614 height 257
click at [817, 458] on div "Good [PERSON_NAME], Thank you for contacting [PERSON_NAME] support! I believe t…" at bounding box center [614, 464] width 614 height 257
drag, startPoint x: 535, startPoint y: 479, endPoint x: 608, endPoint y: 479, distance: 73.0
click at [608, 479] on div "Good [PERSON_NAME], Thank you for contacting [PERSON_NAME] support! I believe t…" at bounding box center [614, 464] width 614 height 257
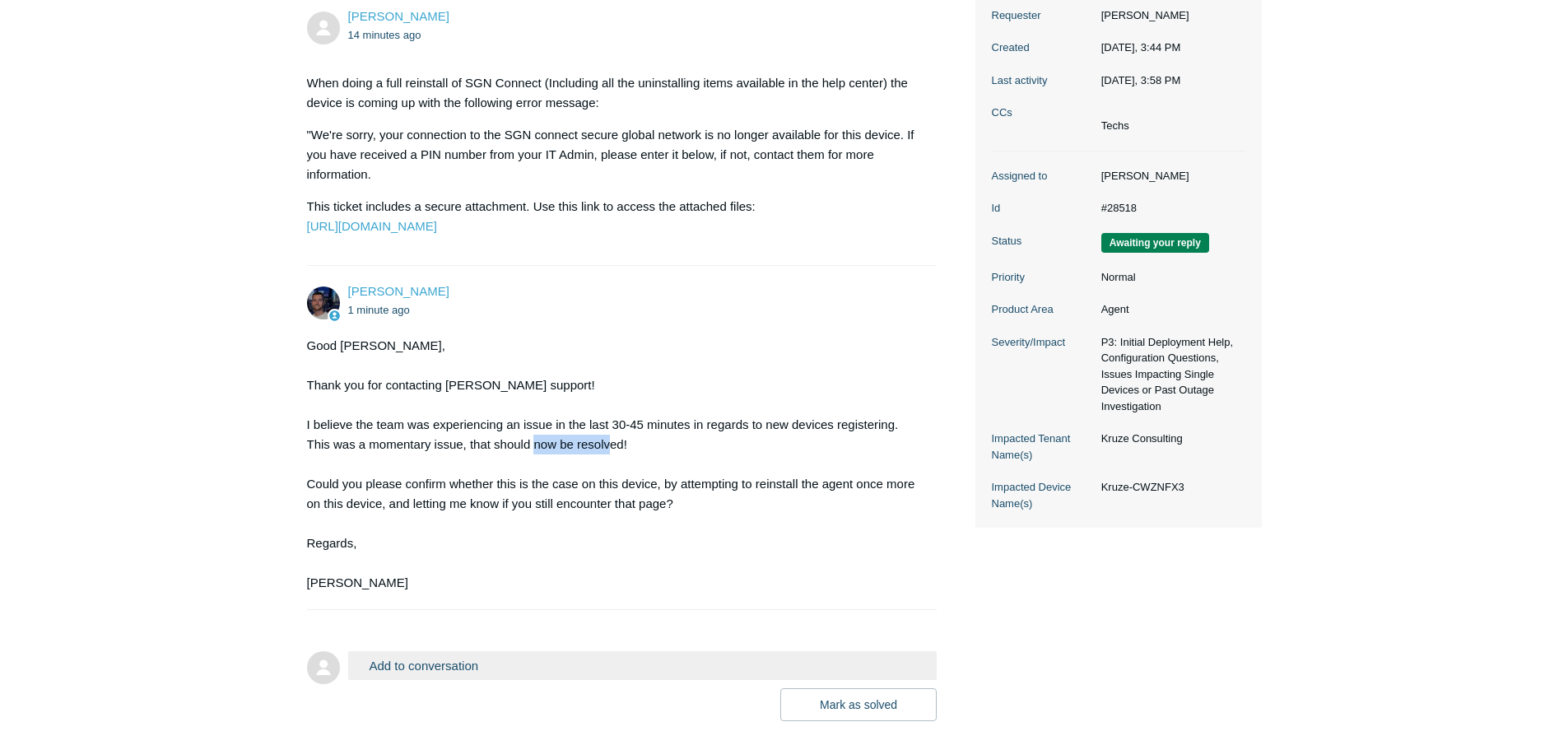
click at [608, 479] on div "Good [PERSON_NAME], Thank you for contacting [PERSON_NAME] support! I believe t…" at bounding box center [614, 464] width 614 height 257
drag, startPoint x: 613, startPoint y: 518, endPoint x: 720, endPoint y: 521, distance: 107.0
click at [720, 521] on div "Good [PERSON_NAME], Thank you for contacting [PERSON_NAME] support! I believe t…" at bounding box center [614, 464] width 614 height 257
click at [720, 522] on div "Good [PERSON_NAME], Thank you for contacting [PERSON_NAME] support! I believe t…" at bounding box center [614, 464] width 614 height 257
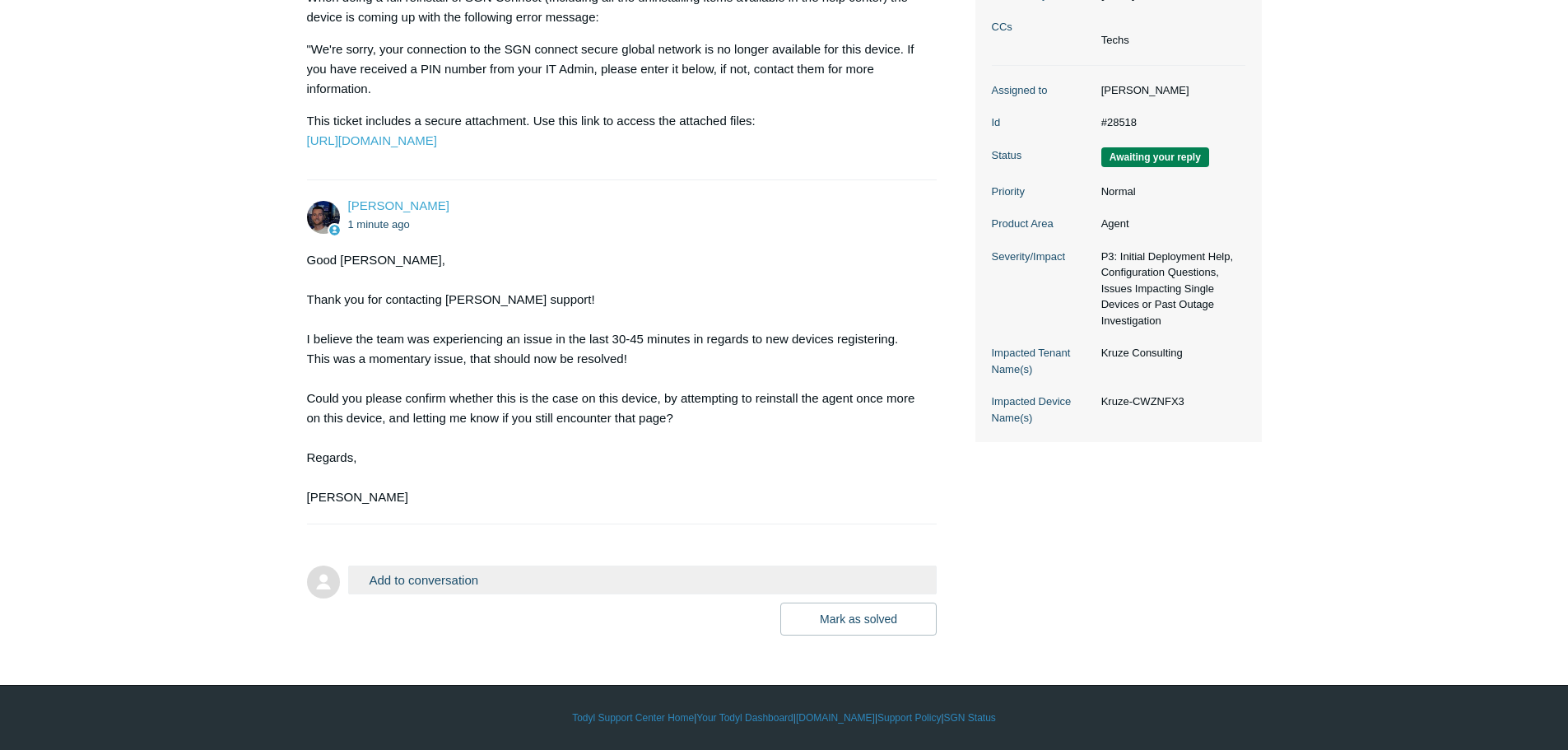
scroll to position [372, 0]
click at [221, 222] on main "Requests Contributions Following Todyl Support Center My activities SGN no long…" at bounding box center [784, 180] width 1568 height 910
click at [1303, 536] on main "Requests Contributions Following Todyl Support Center My activities SGN no long…" at bounding box center [784, 180] width 1568 height 910
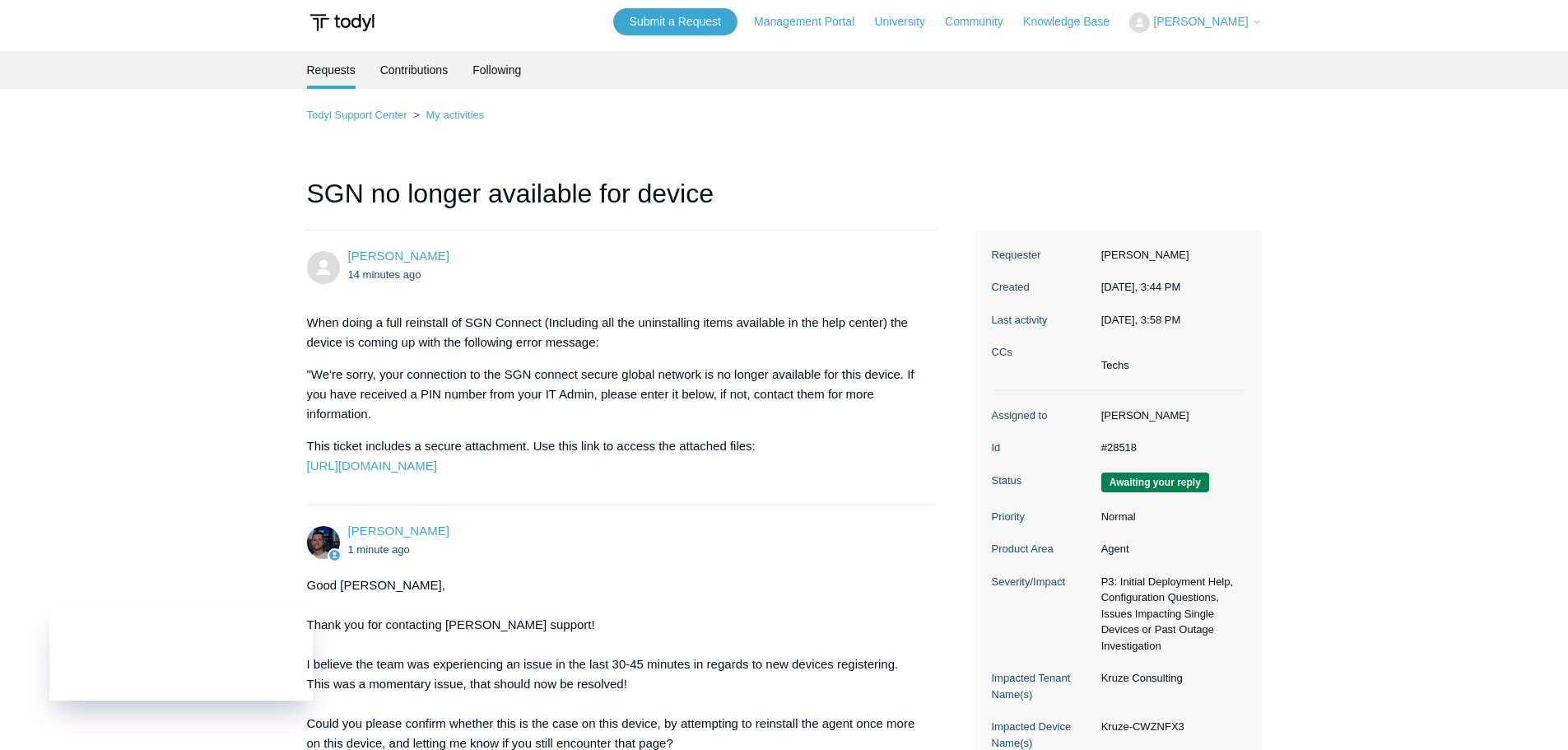
scroll to position [0, 0]
